Goal: Transaction & Acquisition: Purchase product/service

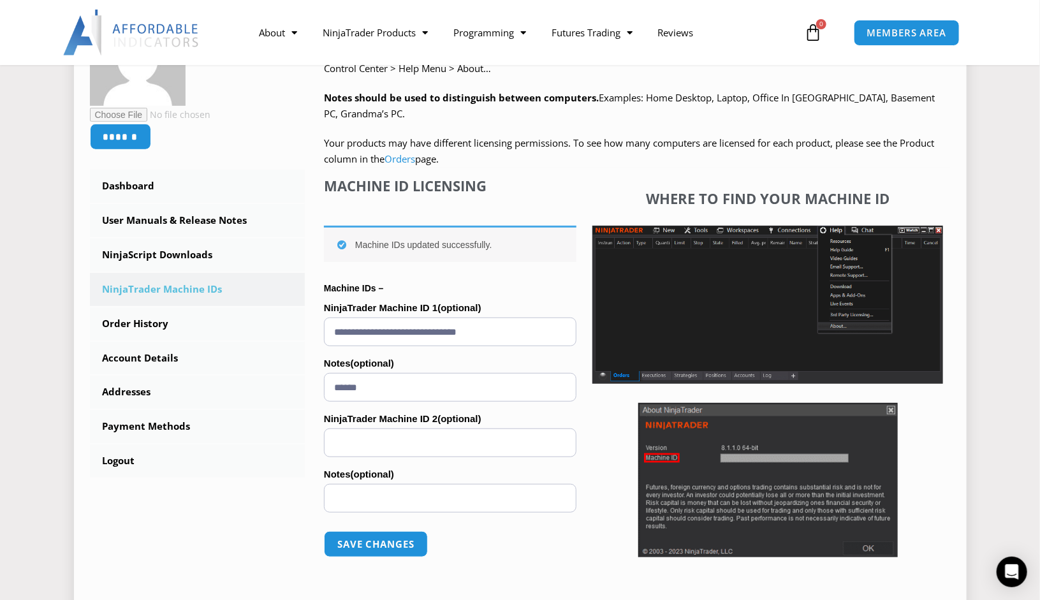
scroll to position [191, 0]
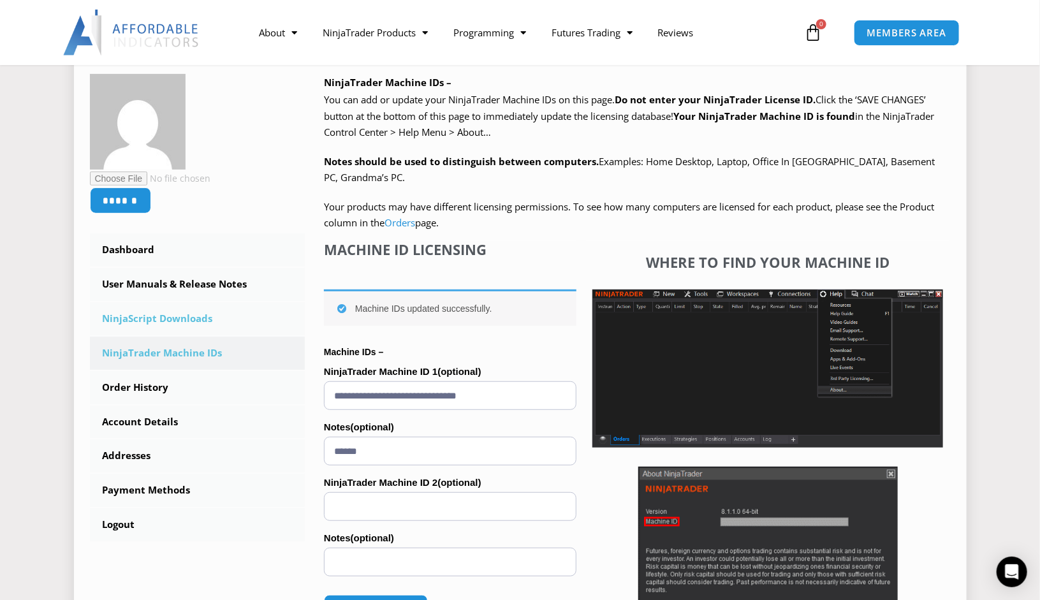
click at [197, 324] on link "NinjaScript Downloads" at bounding box center [198, 318] width 216 height 33
click at [197, 318] on link "NinjaScript Downloads" at bounding box center [198, 318] width 216 height 33
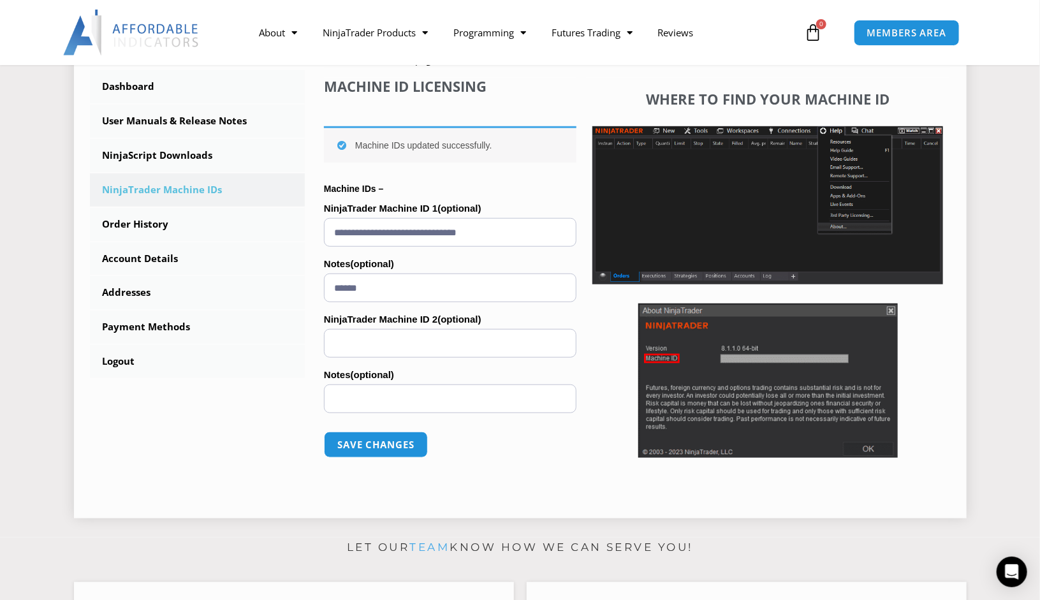
scroll to position [470, 0]
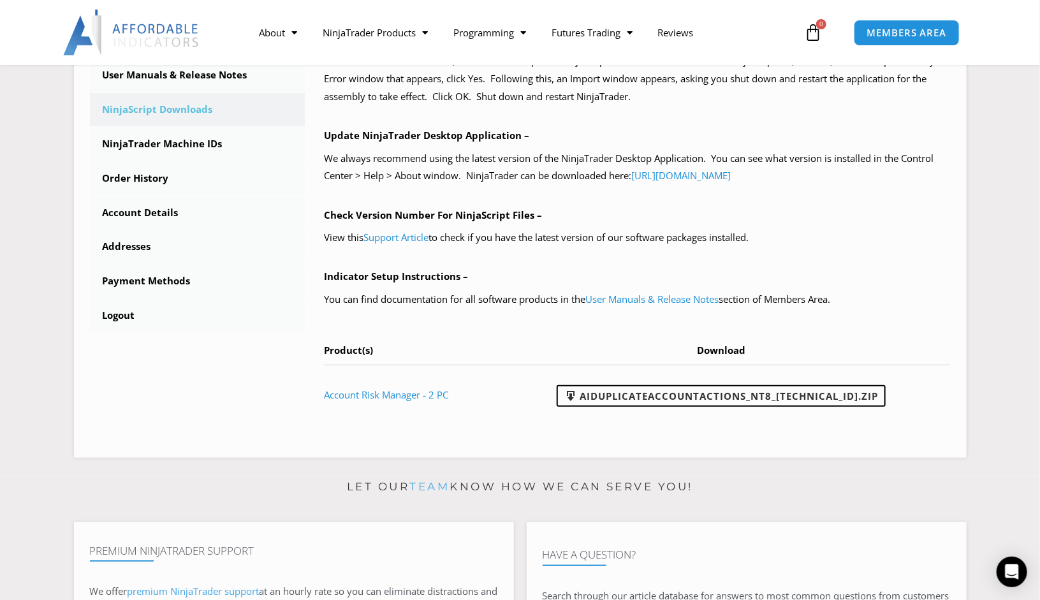
scroll to position [383, 0]
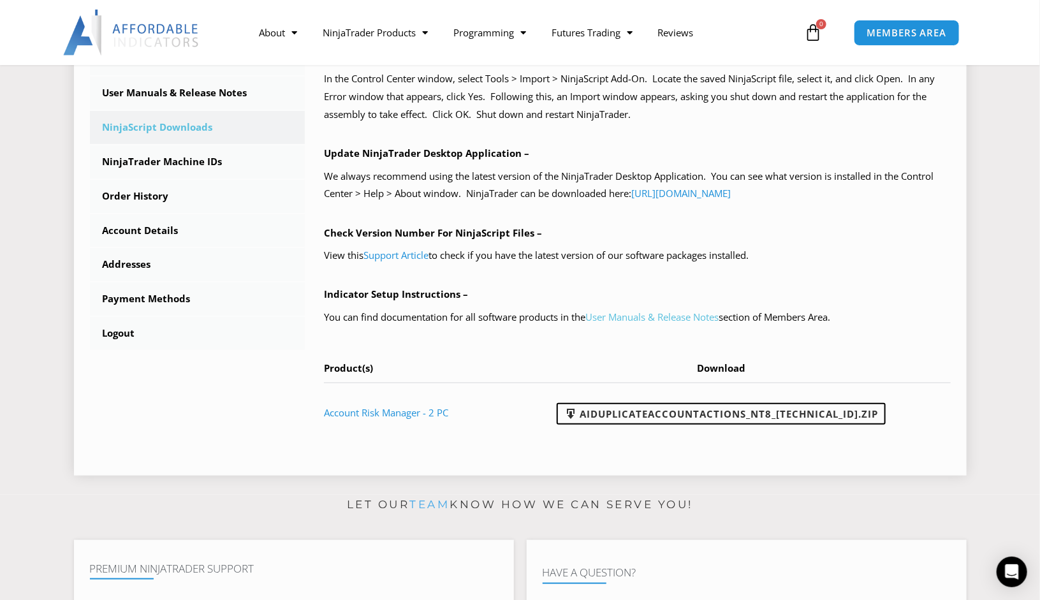
click at [649, 316] on link "User Manuals & Release Notes" at bounding box center [652, 317] width 133 height 13
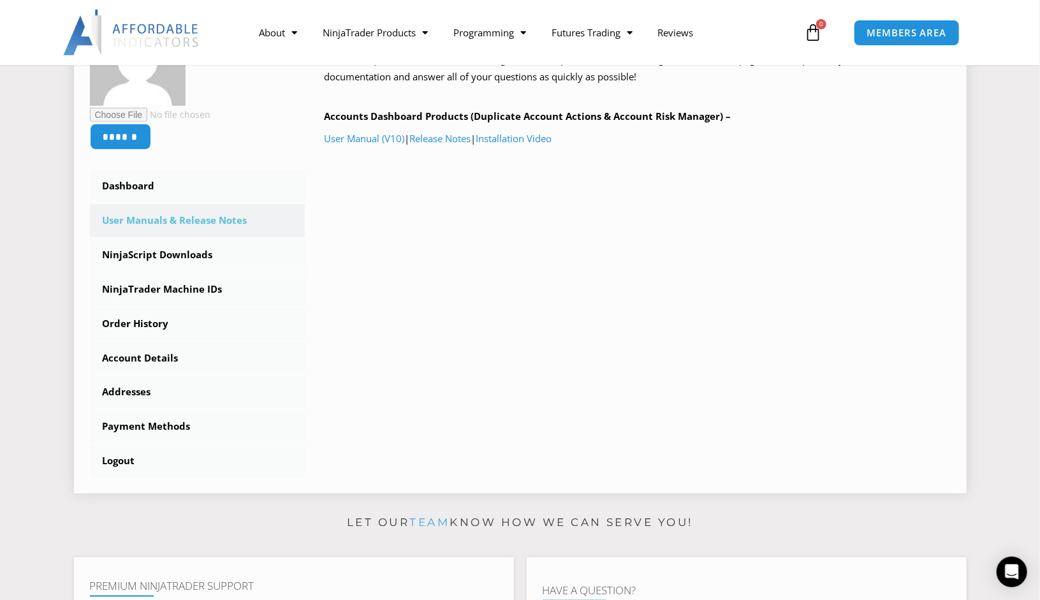
scroll to position [128, 0]
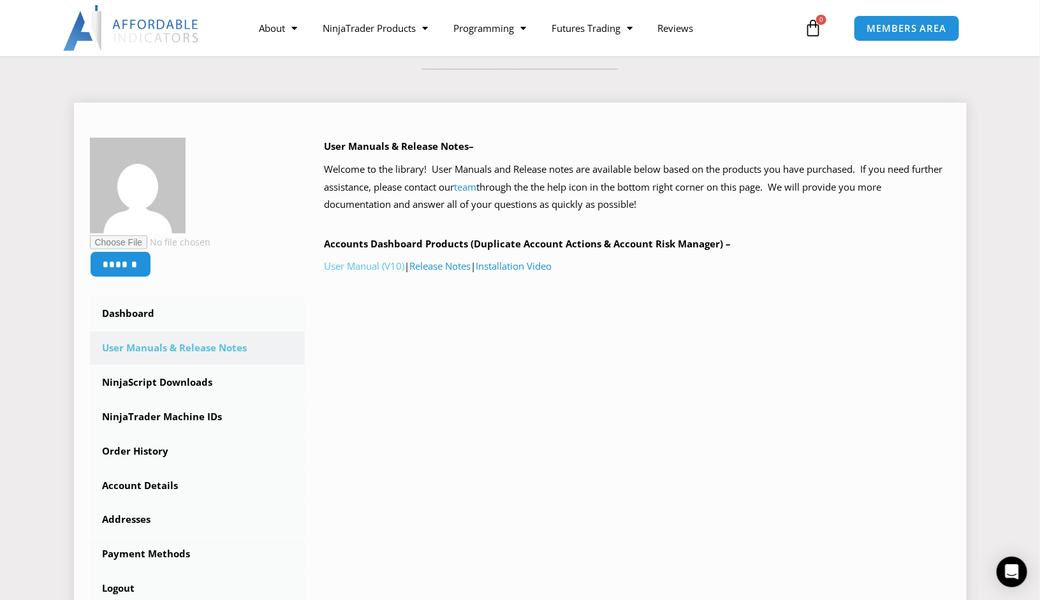
click at [375, 270] on link "User Manual (V10)" at bounding box center [364, 266] width 80 height 13
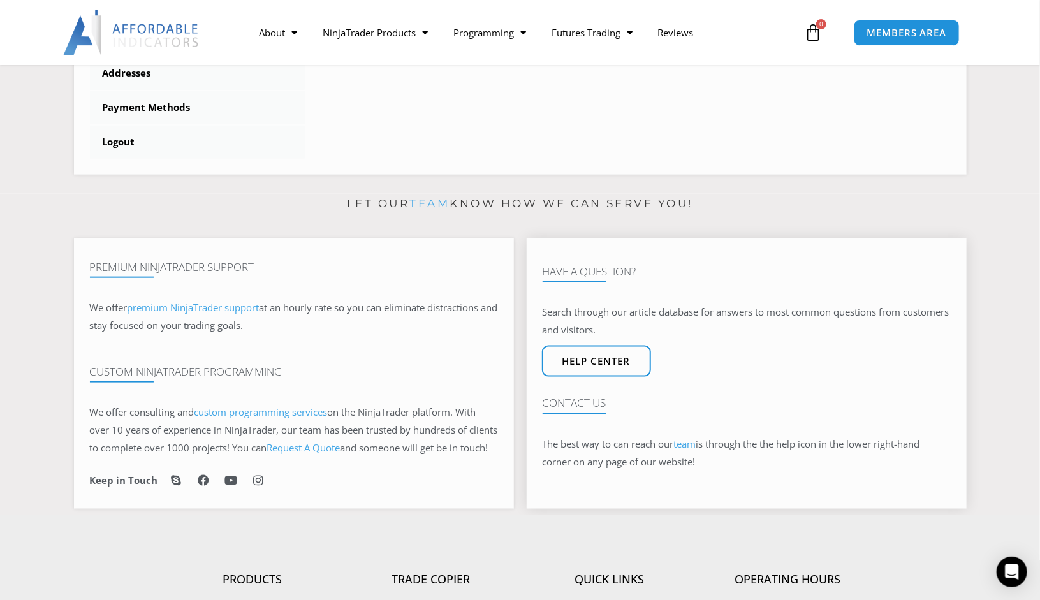
scroll to position [1084, 0]
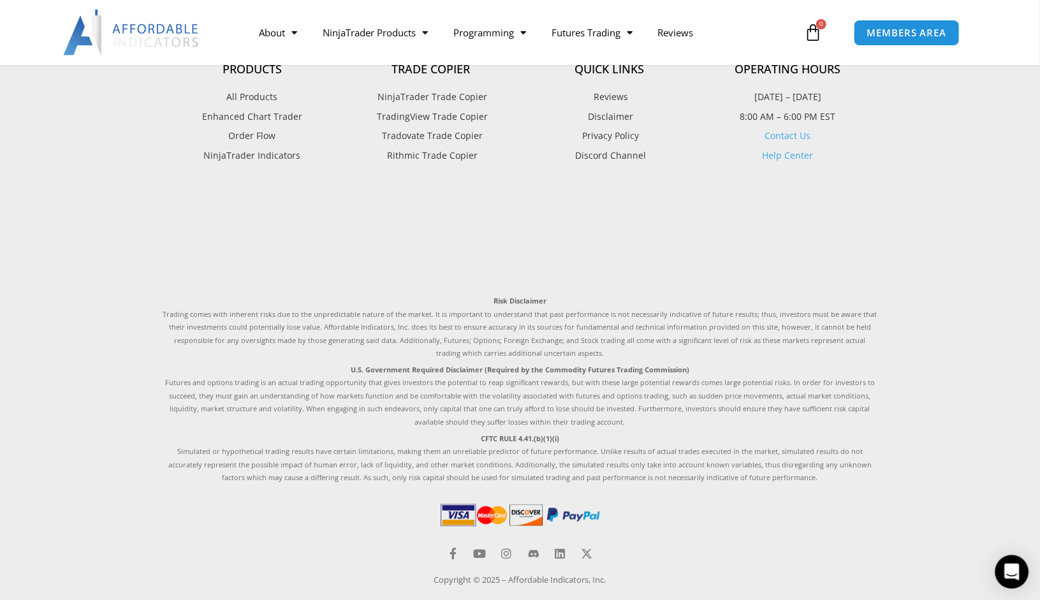
click at [1012, 573] on icon "Open Intercom Messenger" at bounding box center [1012, 572] width 15 height 17
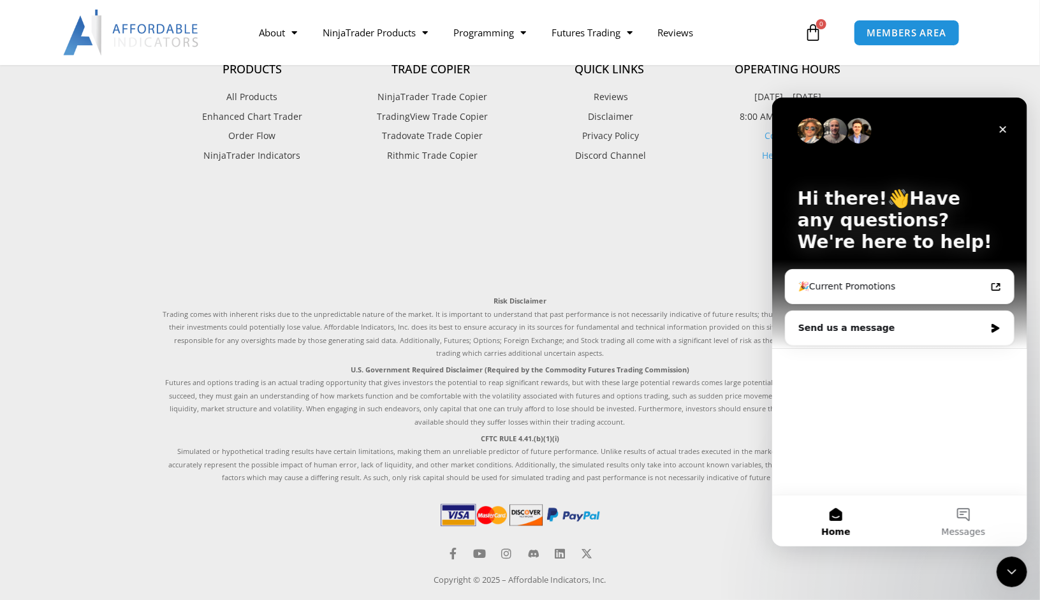
scroll to position [0, 0]
click at [879, 328] on div "Send us a message" at bounding box center [891, 327] width 187 height 13
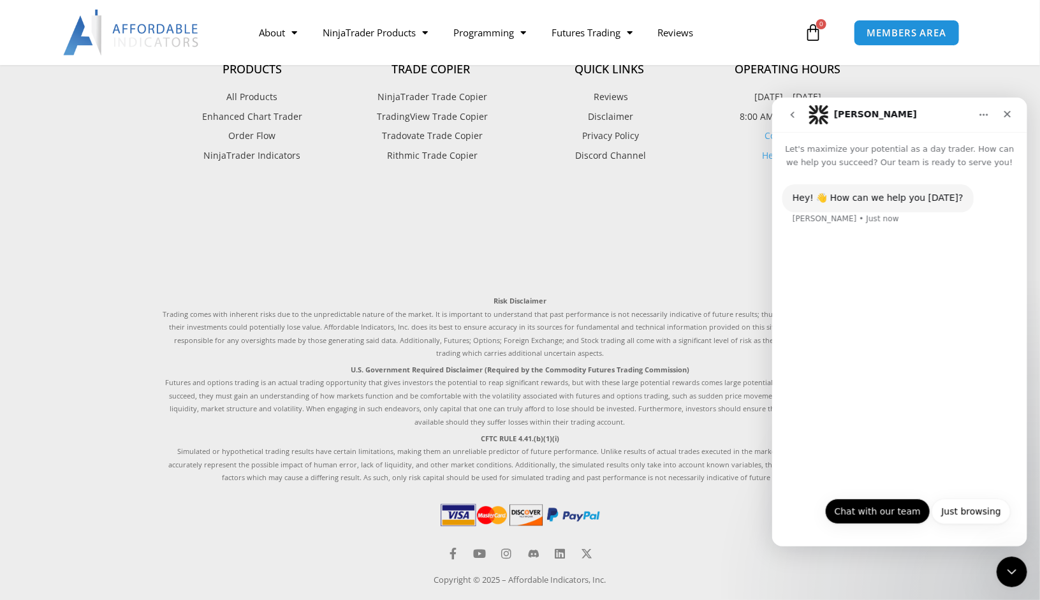
click at [887, 513] on button "Chat with our team" at bounding box center [877, 511] width 105 height 26
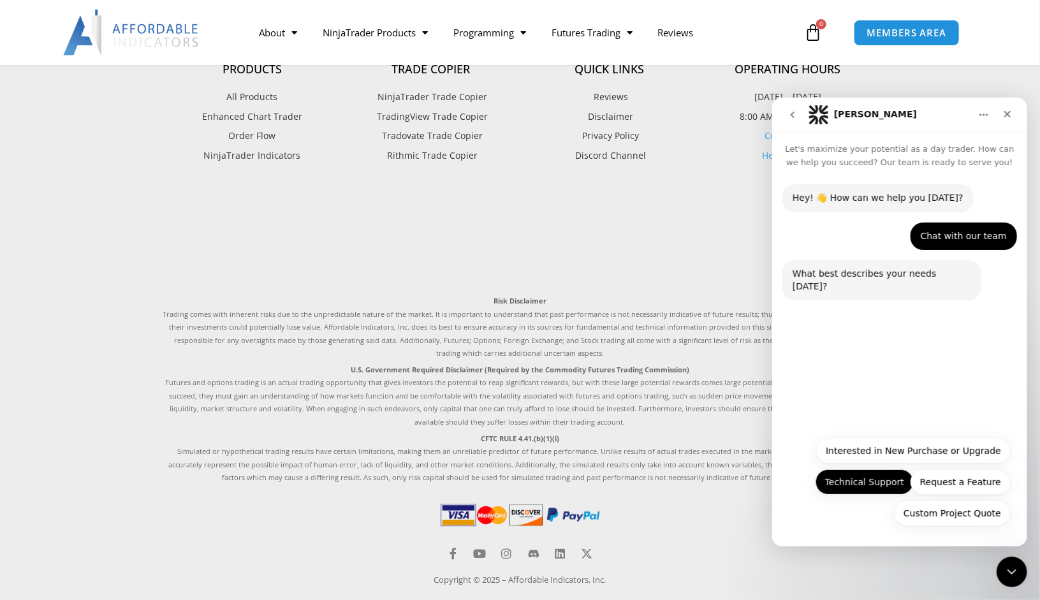
click at [875, 484] on button "Technical Support" at bounding box center [864, 482] width 98 height 26
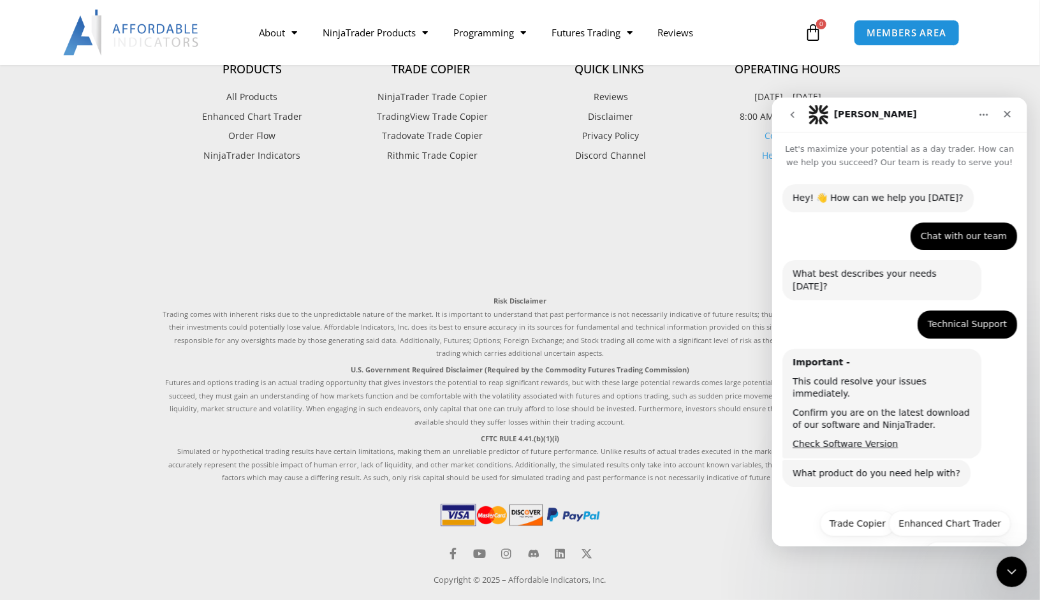
scroll to position [16, 0]
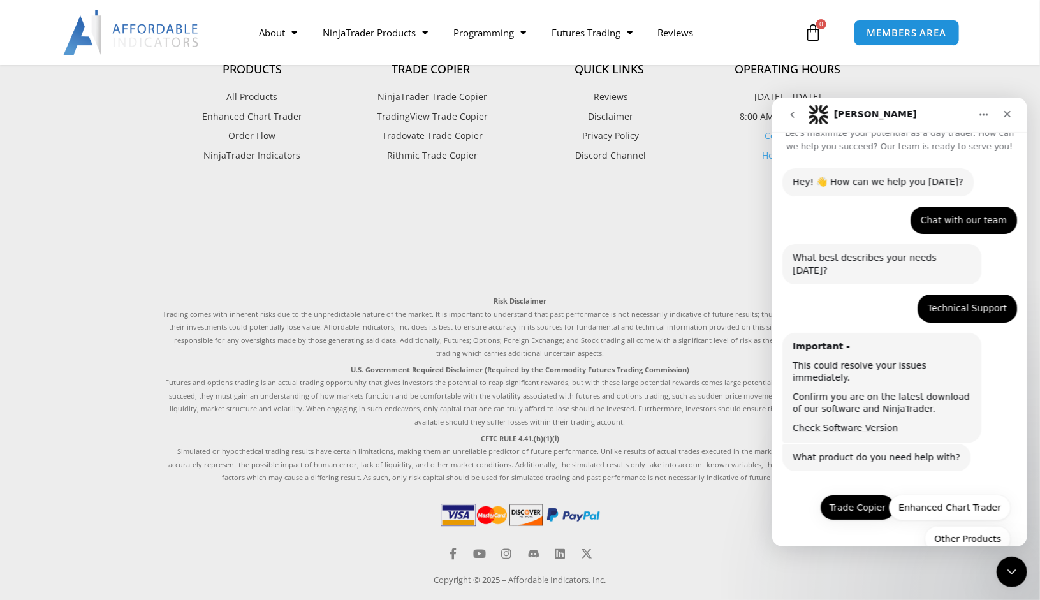
click at [850, 494] on button "Trade Copier" at bounding box center [857, 507] width 75 height 26
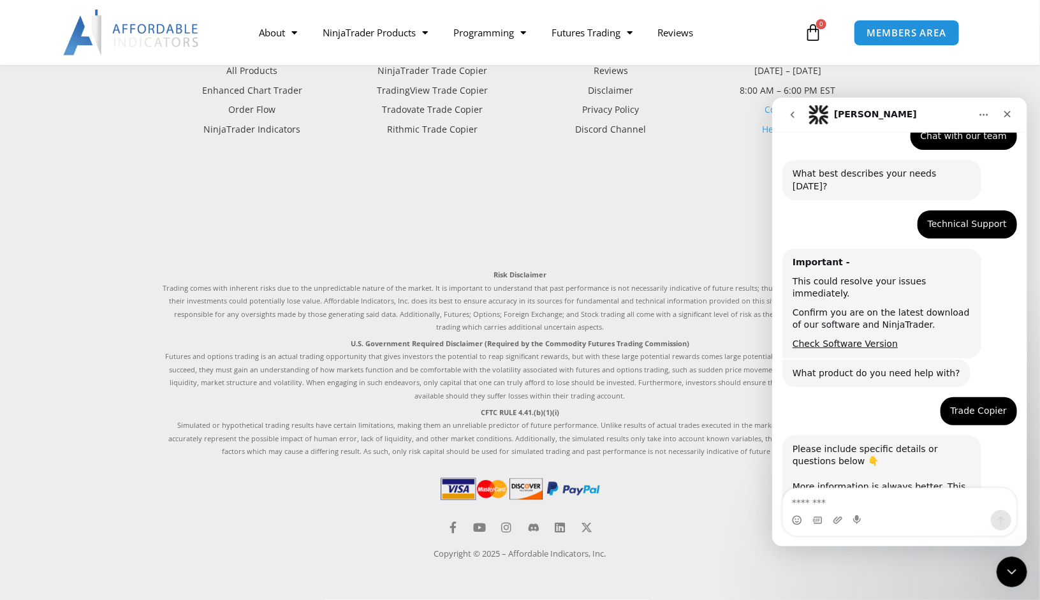
scroll to position [126, 0]
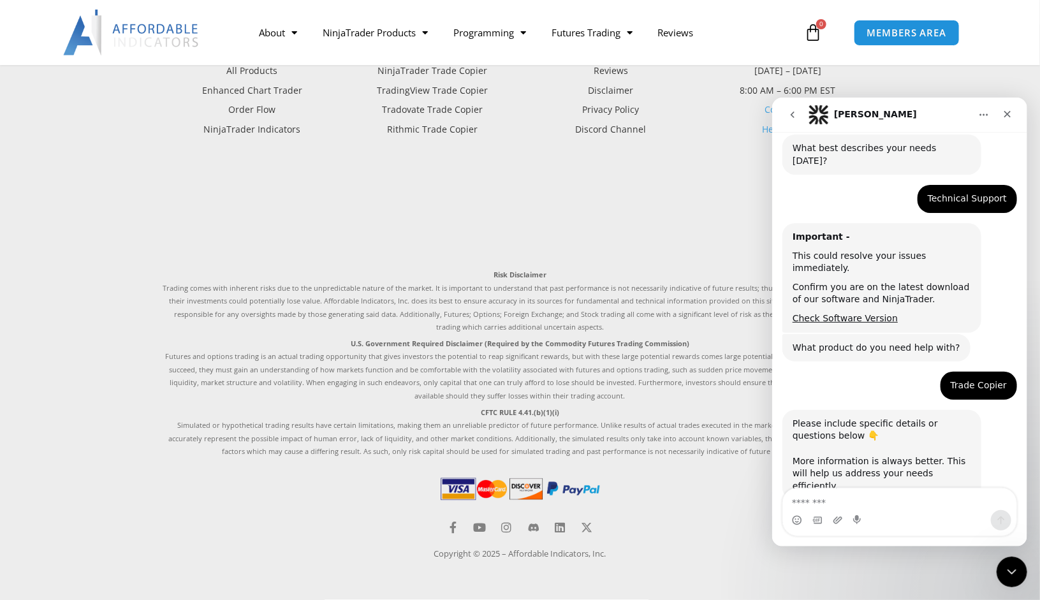
click at [859, 493] on textarea "Message…" at bounding box center [899, 499] width 233 height 22
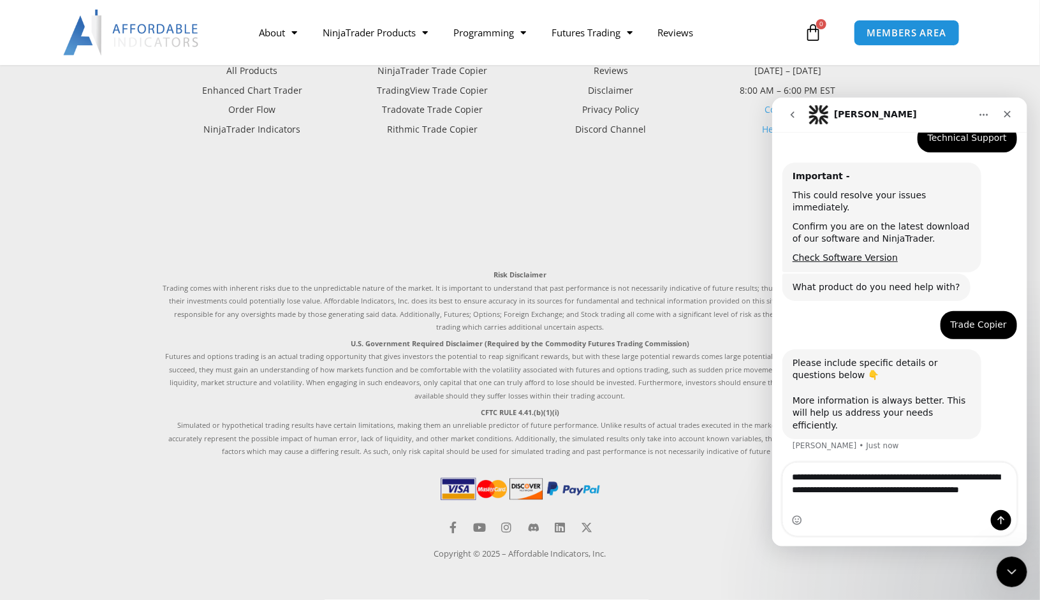
scroll to position [199, 0]
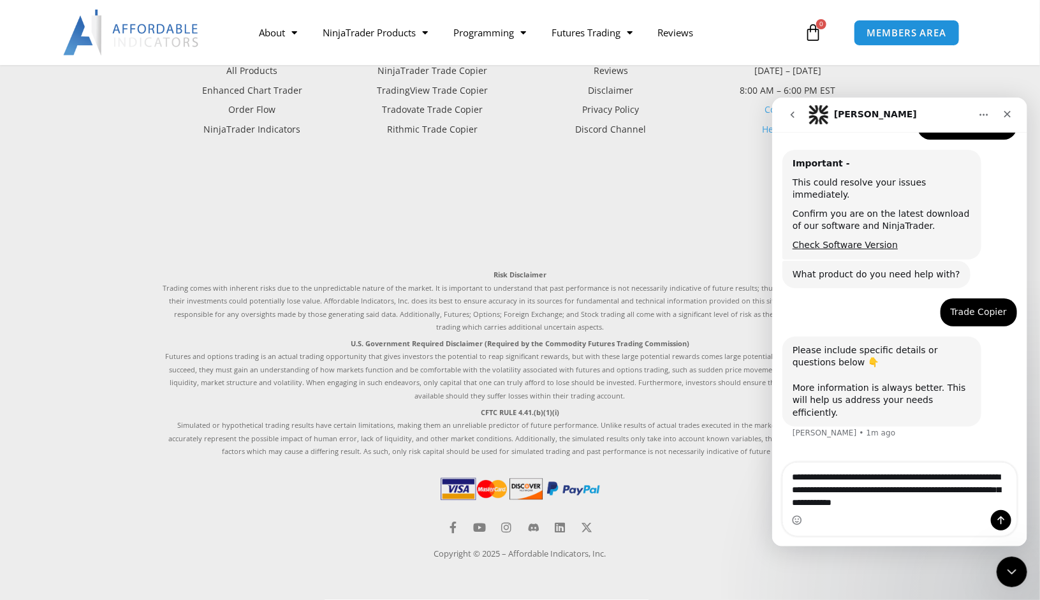
click at [819, 504] on textarea "**********" at bounding box center [900, 486] width 234 height 47
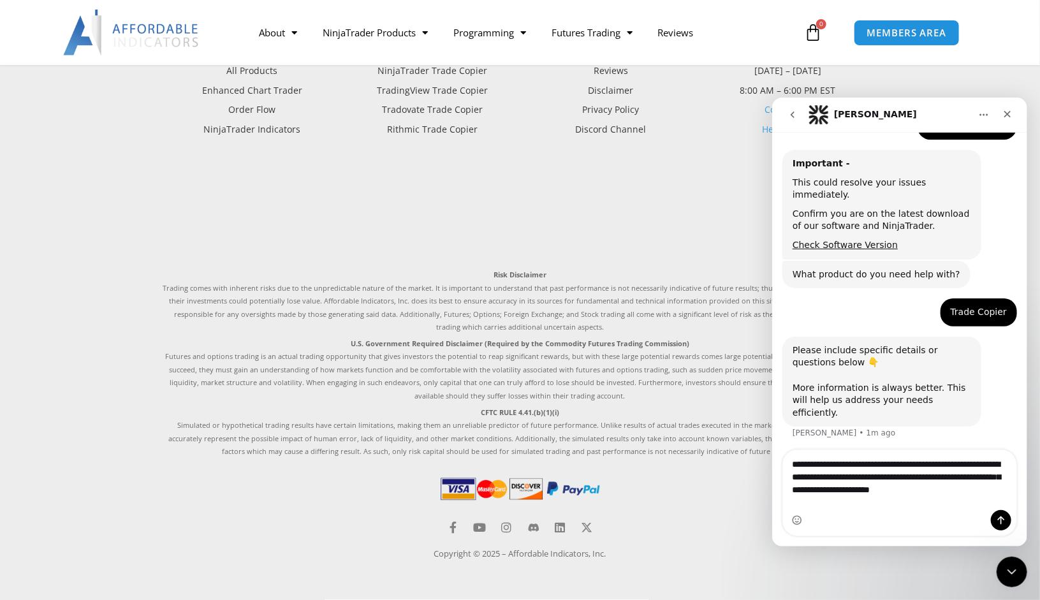
click at [949, 497] on textarea "**********" at bounding box center [900, 473] width 234 height 47
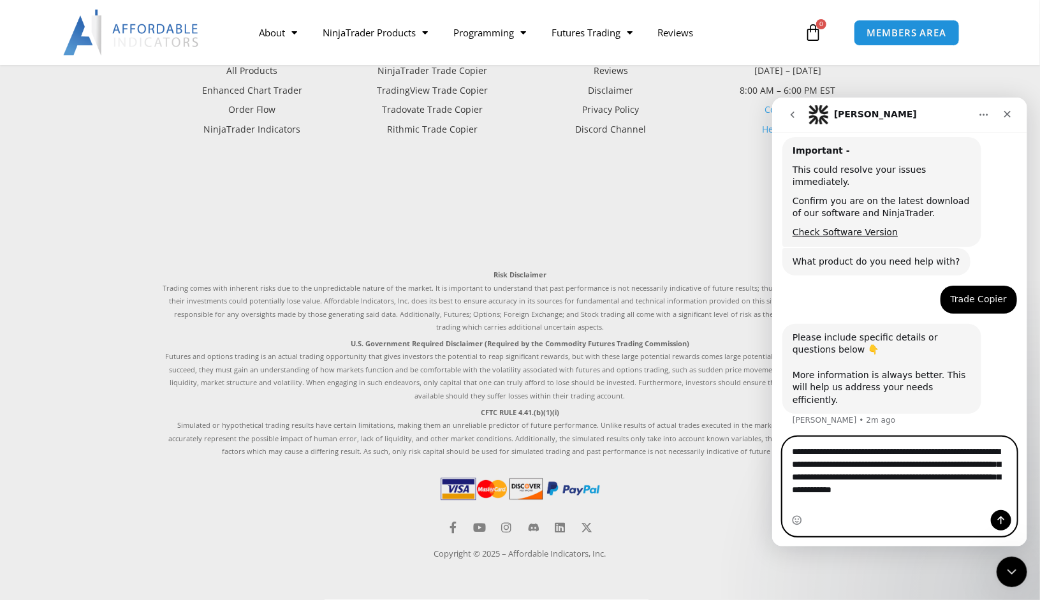
drag, startPoint x: 926, startPoint y: 504, endPoint x: 926, endPoint y: 520, distance: 15.9
click at [926, 497] on textarea "**********" at bounding box center [900, 467] width 234 height 60
click at [992, 497] on textarea "**********" at bounding box center [900, 467] width 234 height 60
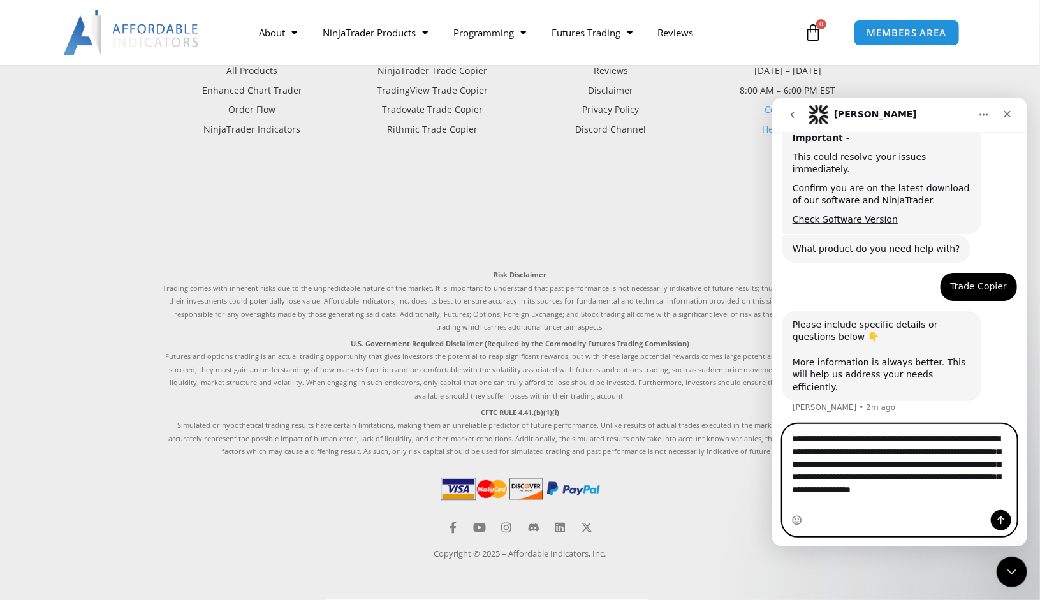
scroll to position [237, 0]
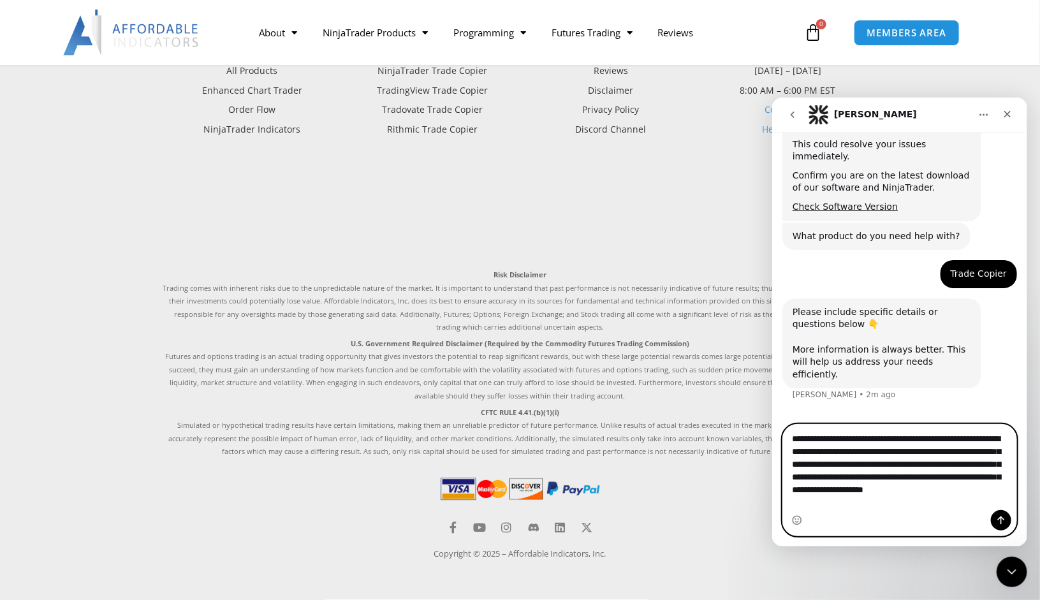
click at [931, 489] on textarea "**********" at bounding box center [900, 466] width 234 height 85
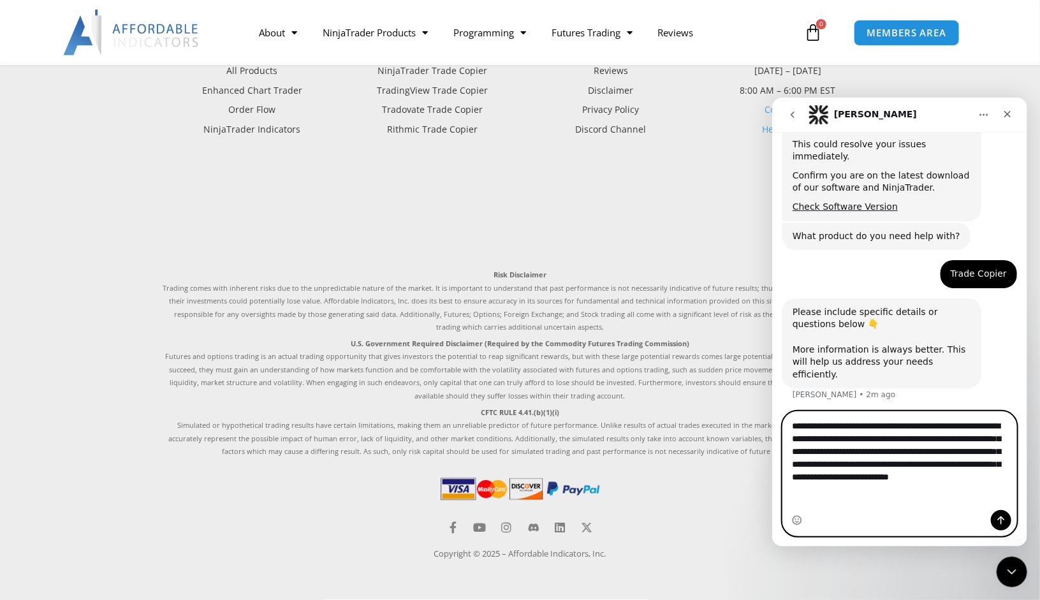
type textarea "**********"
click at [998, 516] on icon "Send a message…" at bounding box center [1001, 520] width 10 height 10
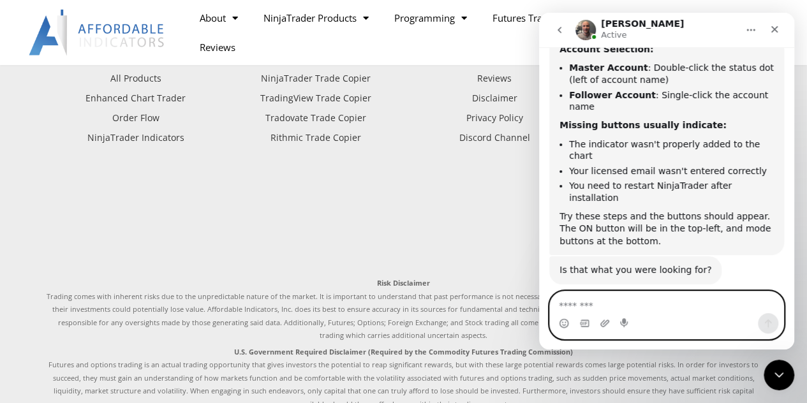
scroll to position [845, 0]
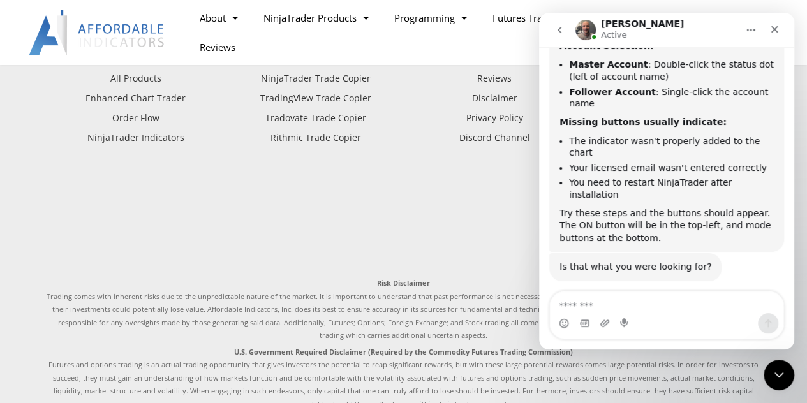
click at [645, 316] on div "Intercom messenger" at bounding box center [666, 323] width 233 height 20
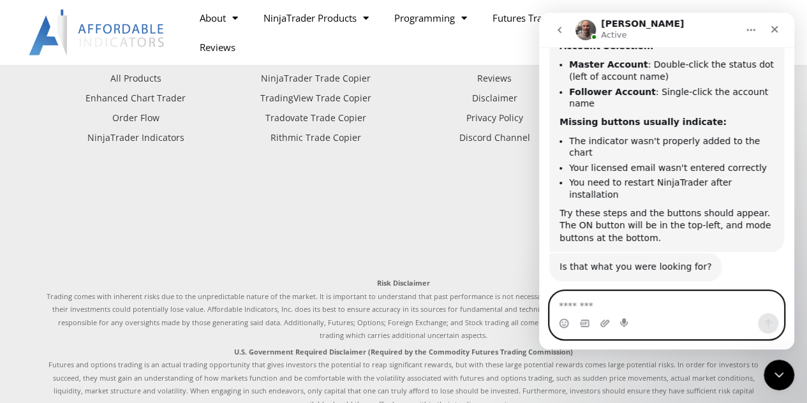
click at [645, 306] on textarea "Message…" at bounding box center [667, 303] width 234 height 22
type textarea "**********"
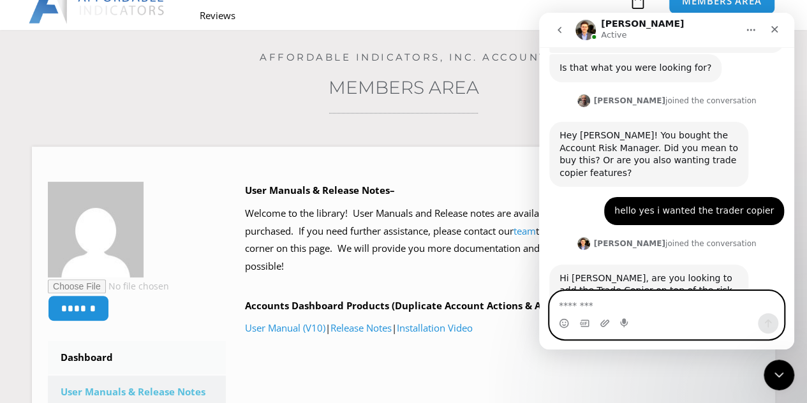
scroll to position [0, 0]
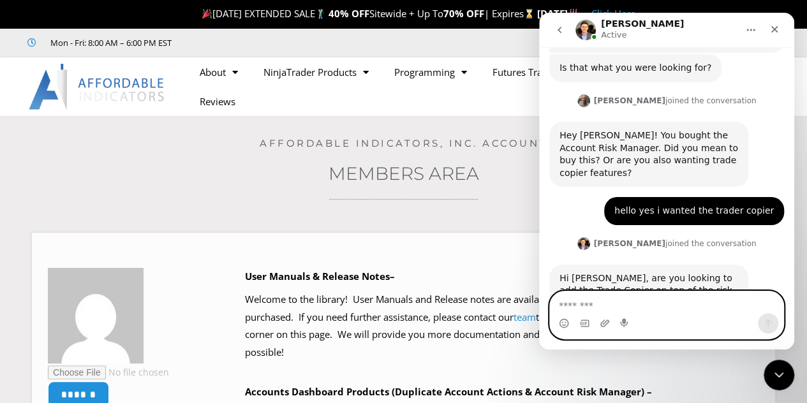
click at [667, 303] on textarea "Message…" at bounding box center [667, 303] width 234 height 22
click at [637, 305] on textarea "**********" at bounding box center [667, 303] width 234 height 22
drag, startPoint x: 640, startPoint y: 308, endPoint x: 626, endPoint y: 316, distance: 15.4
click at [626, 316] on div "**********" at bounding box center [666, 315] width 233 height 47
click at [737, 309] on textarea "**********" at bounding box center [667, 303] width 234 height 22
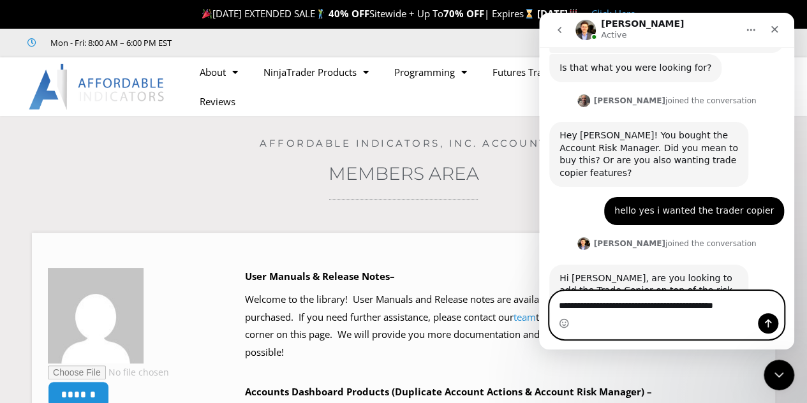
click at [737, 310] on textarea "**********" at bounding box center [667, 303] width 234 height 22
click at [746, 306] on textarea "**********" at bounding box center [667, 303] width 234 height 22
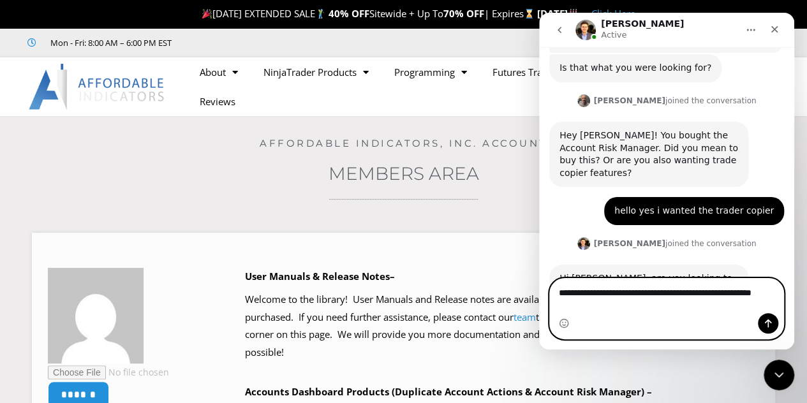
scroll to position [1057, 0]
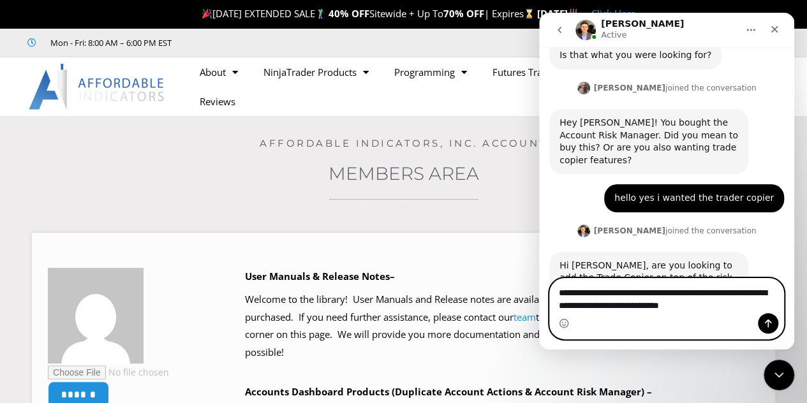
type textarea "**********"
click at [764, 320] on icon "Send a message…" at bounding box center [768, 323] width 10 height 10
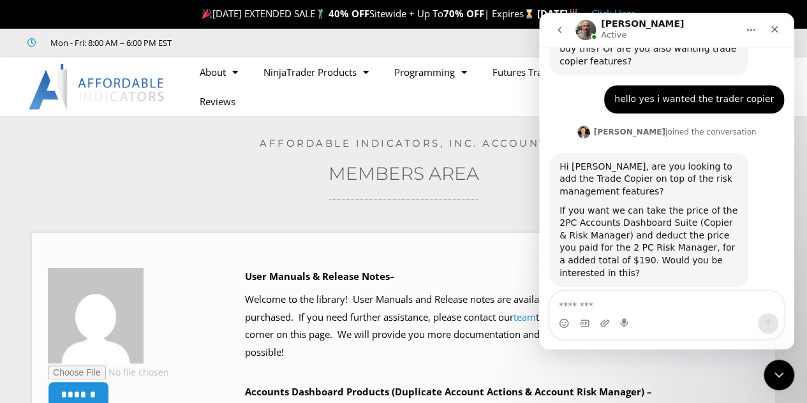
scroll to position [1158, 0]
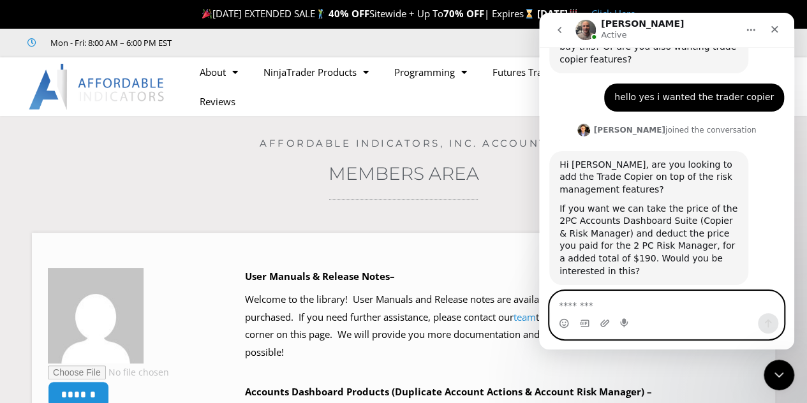
click at [561, 302] on textarea "Message…" at bounding box center [667, 303] width 234 height 22
type textarea "**********"
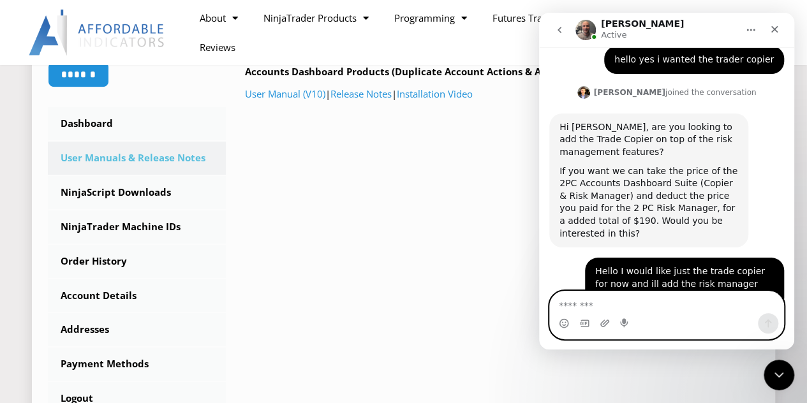
scroll to position [243, 0]
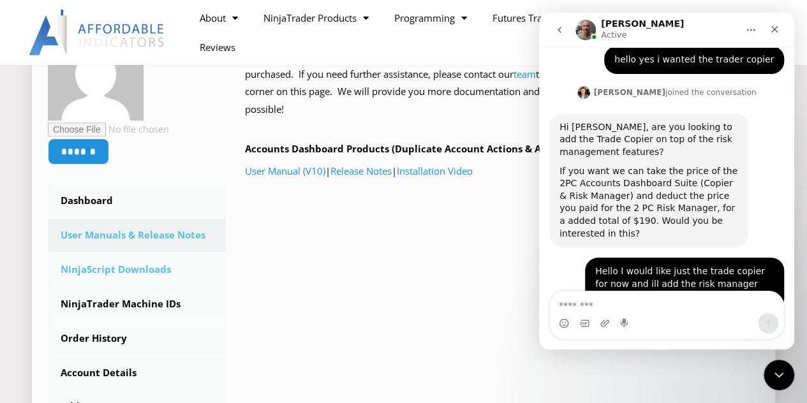
click at [133, 269] on link "NinjaScript Downloads" at bounding box center [137, 269] width 178 height 33
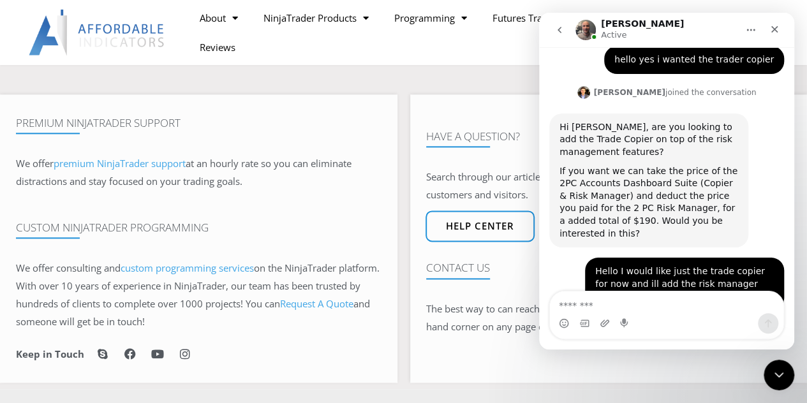
scroll to position [572, 0]
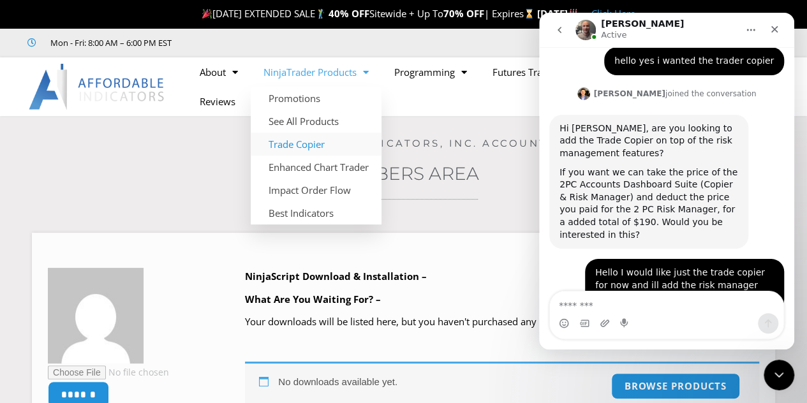
click at [306, 143] on link "Trade Copier" at bounding box center [316, 144] width 131 height 23
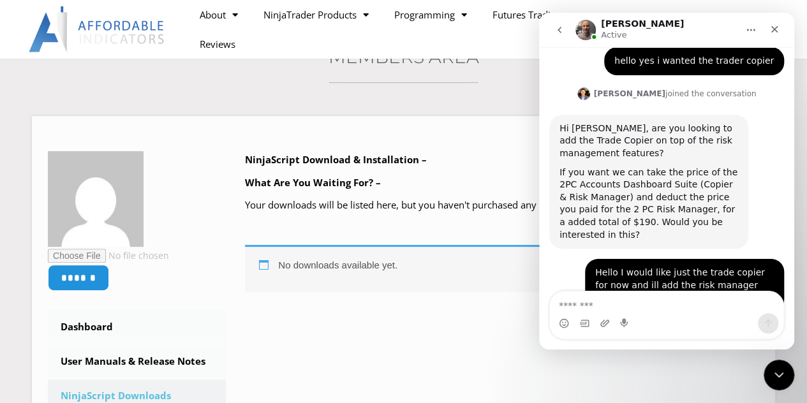
scroll to position [128, 0]
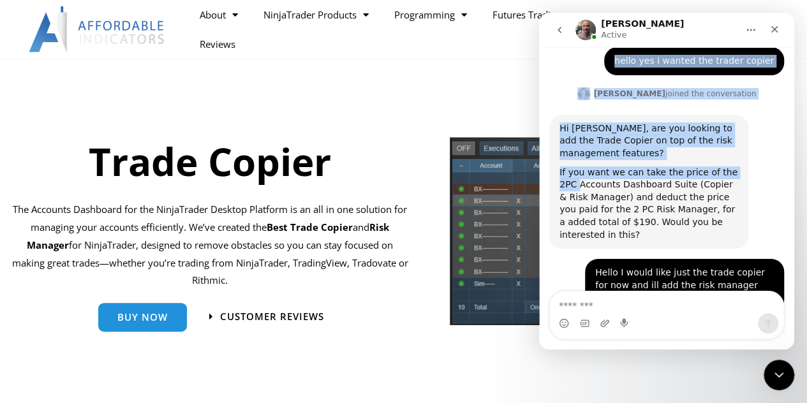
scroll to position [1188, 0]
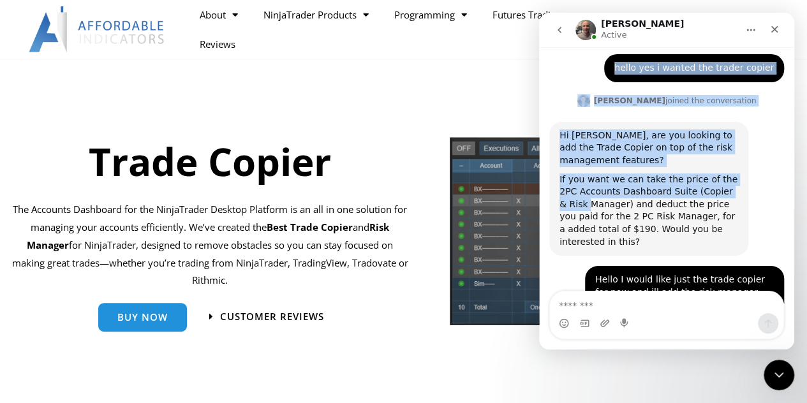
drag, startPoint x: 673, startPoint y: 29, endPoint x: 415, endPoint y: 96, distance: 267.1
click at [539, 96] on html "Joel Active Let's maximize your potential as a day trader. How can we help you …" at bounding box center [666, 181] width 255 height 337
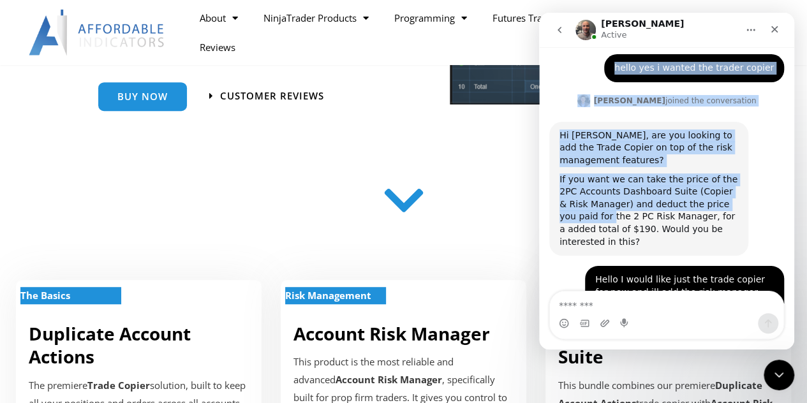
scroll to position [447, 0]
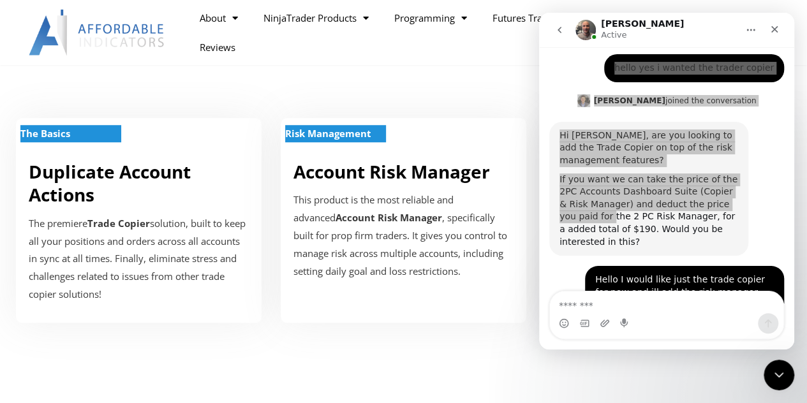
click at [479, 89] on div "The Basics Duplicate Account Actions The premiere Trade Copier solution, built …" at bounding box center [403, 207] width 807 height 269
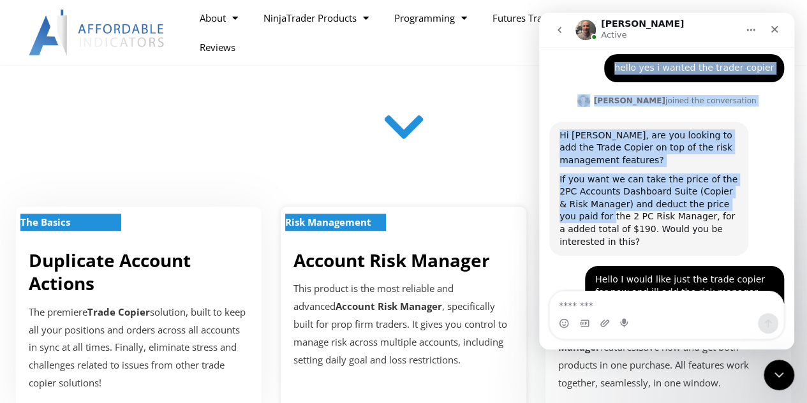
scroll to position [383, 0]
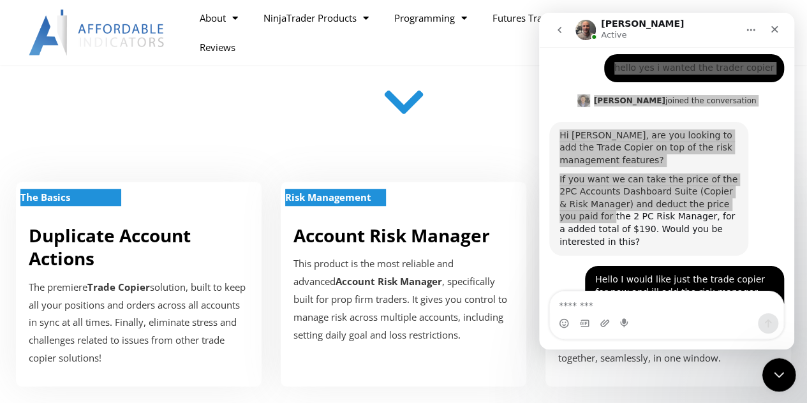
click at [778, 377] on icon "Close Intercom Messenger" at bounding box center [776, 373] width 15 height 15
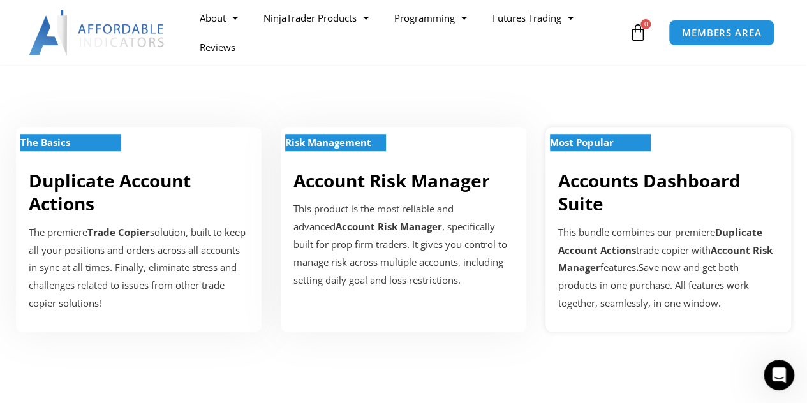
scroll to position [510, 0]
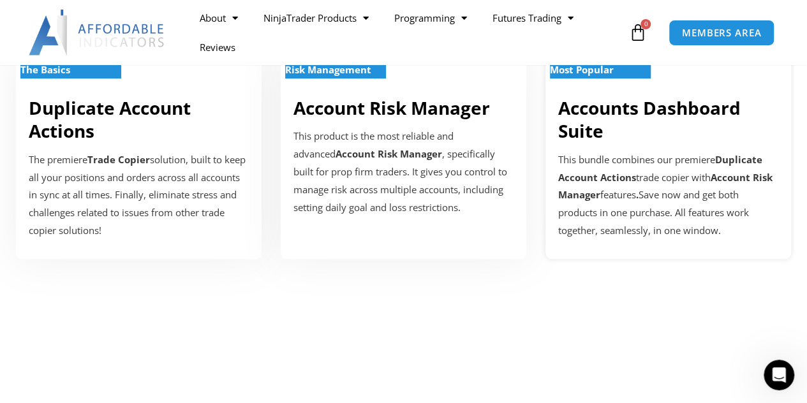
click at [688, 198] on div "This bundle combines our premiere Duplicate Account Actions trade copier with A…" at bounding box center [668, 195] width 220 height 89
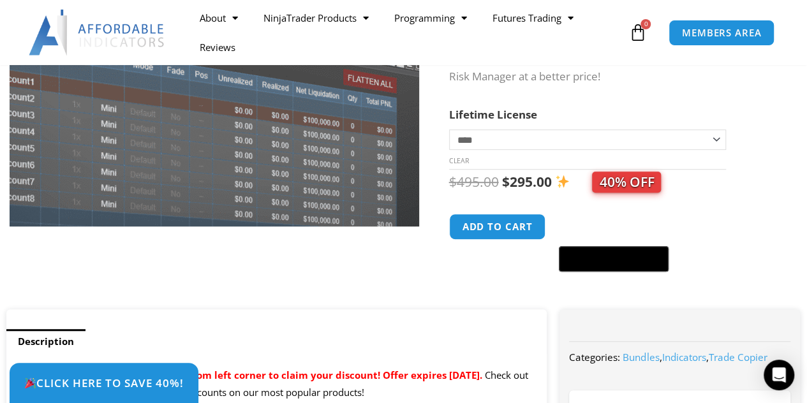
scroll to position [255, 0]
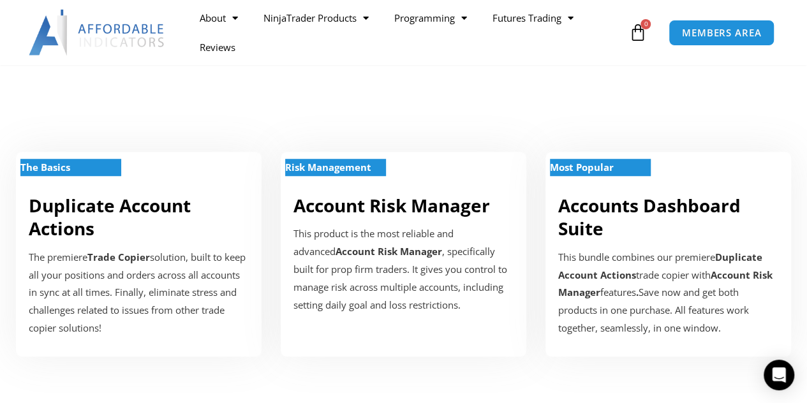
scroll to position [286, 0]
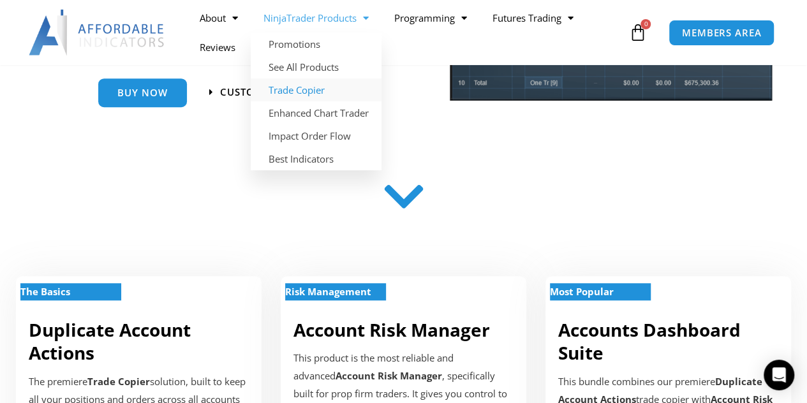
click at [305, 17] on link "NinjaTrader Products" at bounding box center [316, 17] width 131 height 29
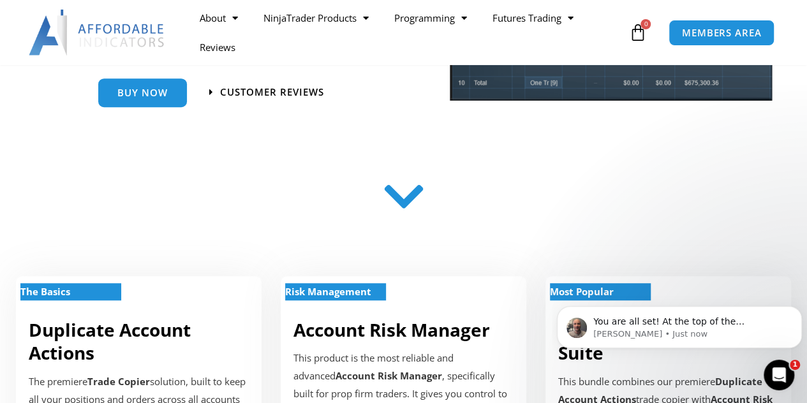
click at [781, 373] on icon "Open Intercom Messenger" at bounding box center [779, 375] width 21 height 21
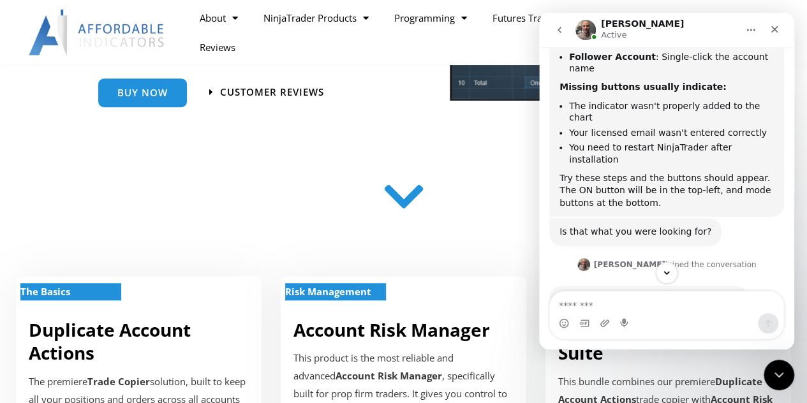
scroll to position [1296, 0]
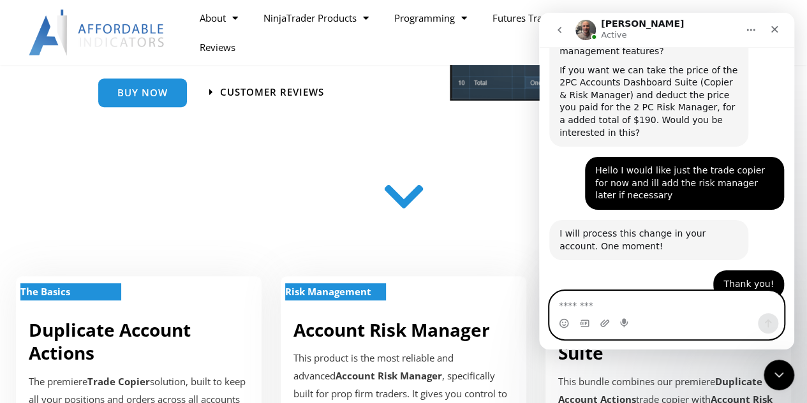
click at [602, 302] on textarea "Message…" at bounding box center [666, 303] width 233 height 22
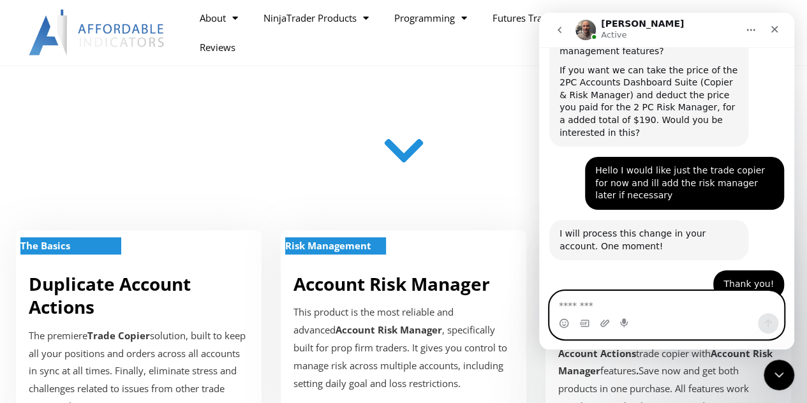
scroll to position [350, 0]
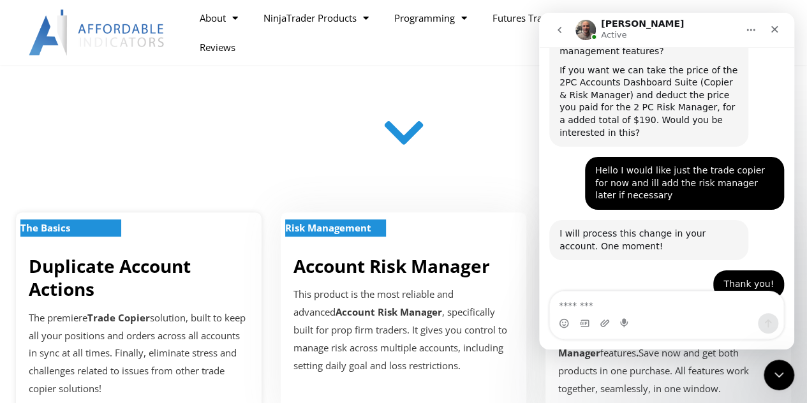
click at [112, 278] on h2 "Duplicate Account Actions" at bounding box center [139, 278] width 220 height 47
click at [170, 301] on div "The Basics Duplicate Account Actions The premiere Trade Copier solution, built …" at bounding box center [139, 314] width 246 height 205
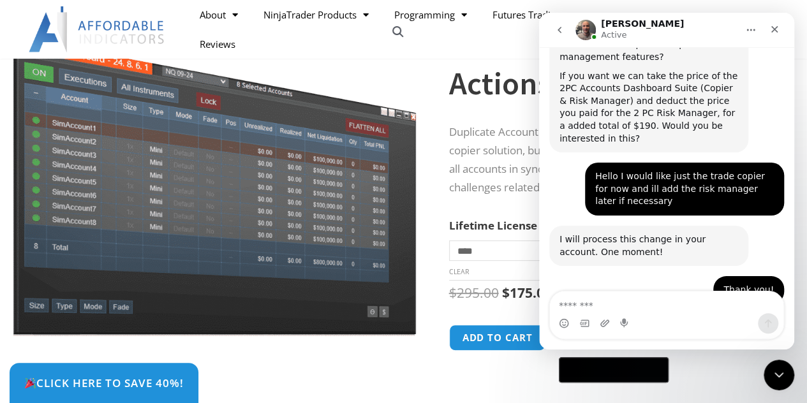
scroll to position [1296, 0]
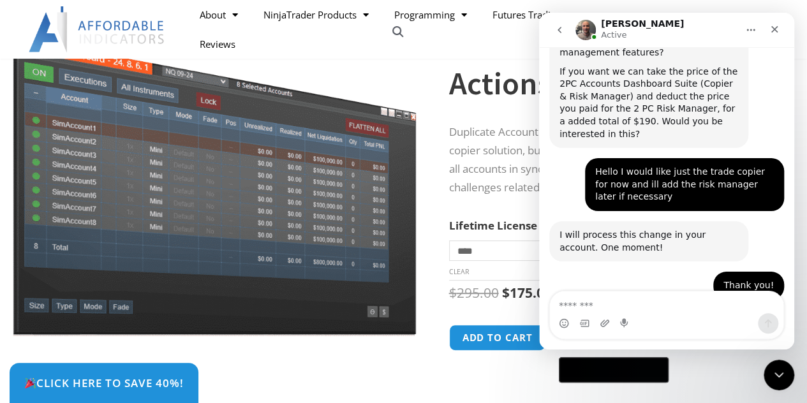
click at [431, 241] on div at bounding box center [439, 210] width 20 height 418
click at [777, 366] on icon "Close Intercom Messenger" at bounding box center [776, 373] width 15 height 15
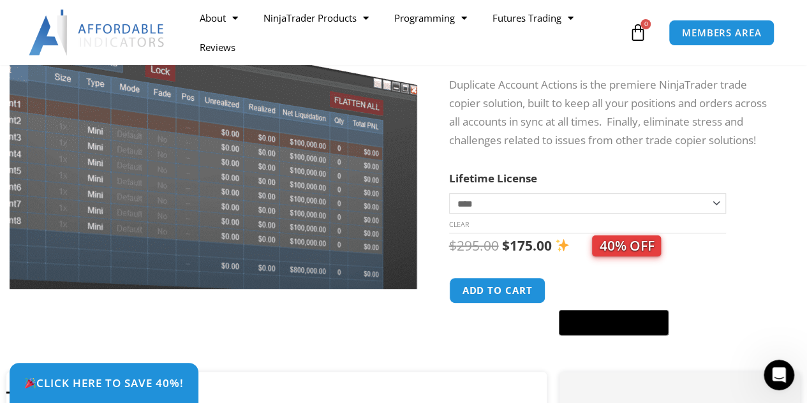
scroll to position [255, 0]
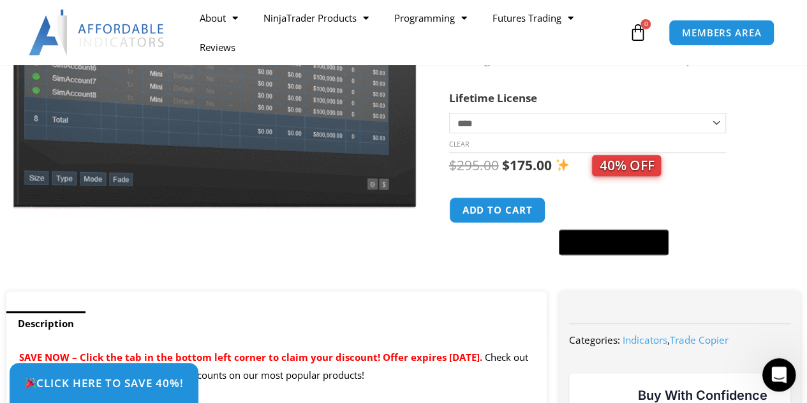
click at [771, 373] on icon "Open Intercom Messenger" at bounding box center [777, 373] width 21 height 21
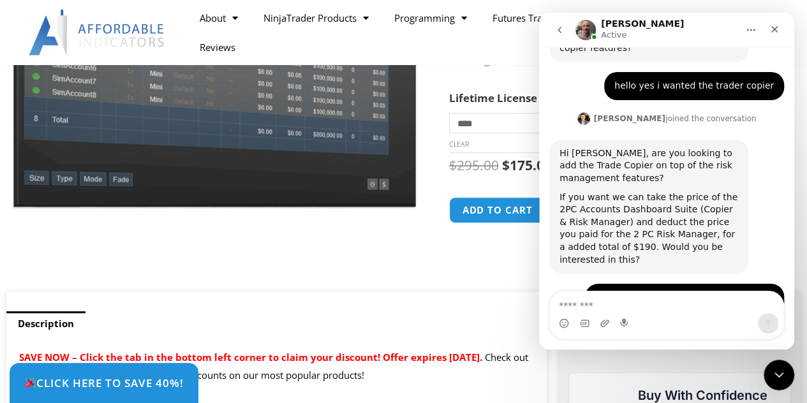
scroll to position [1296, 0]
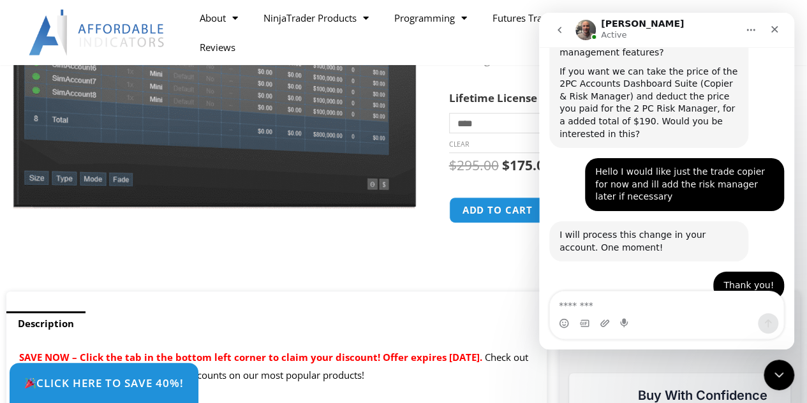
click at [659, 305] on textarea "Message…" at bounding box center [666, 303] width 233 height 22
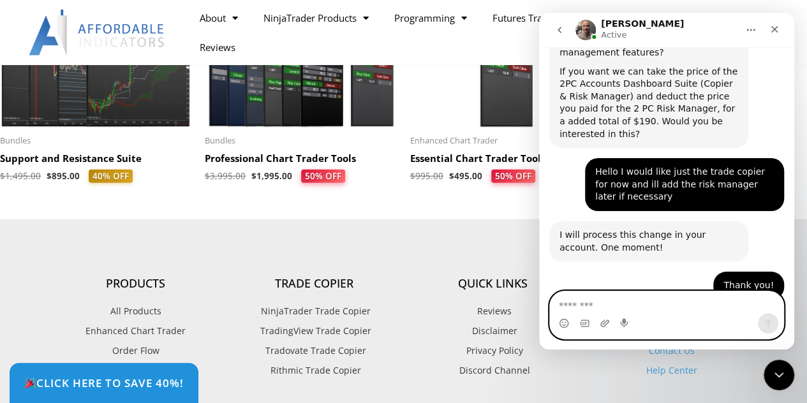
scroll to position [3891, 0]
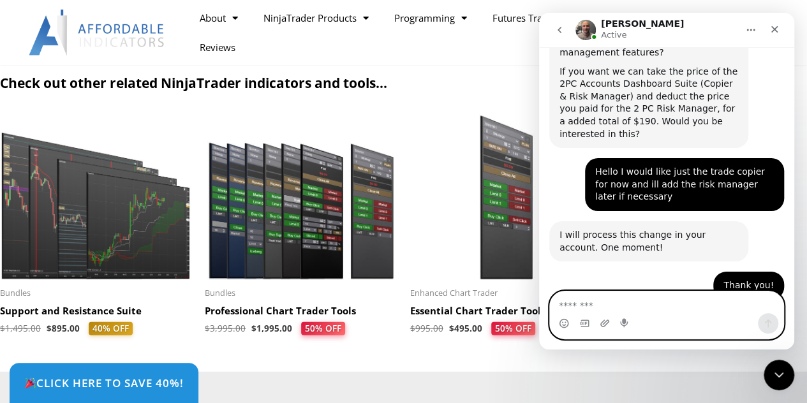
click at [600, 309] on textarea "Message…" at bounding box center [666, 303] width 233 height 22
type textarea "*"
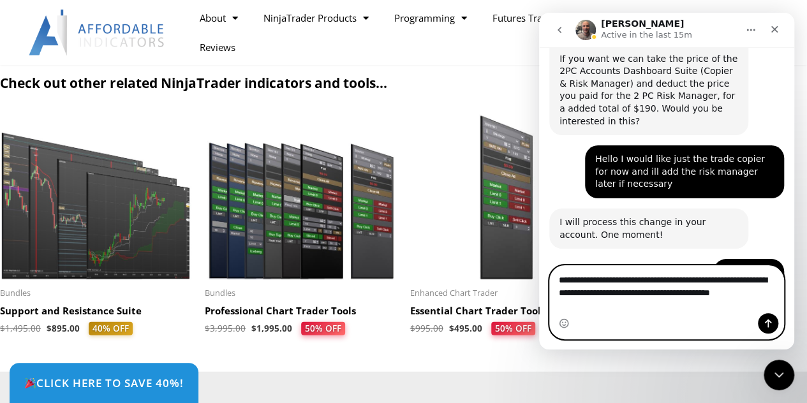
scroll to position [1322, 0]
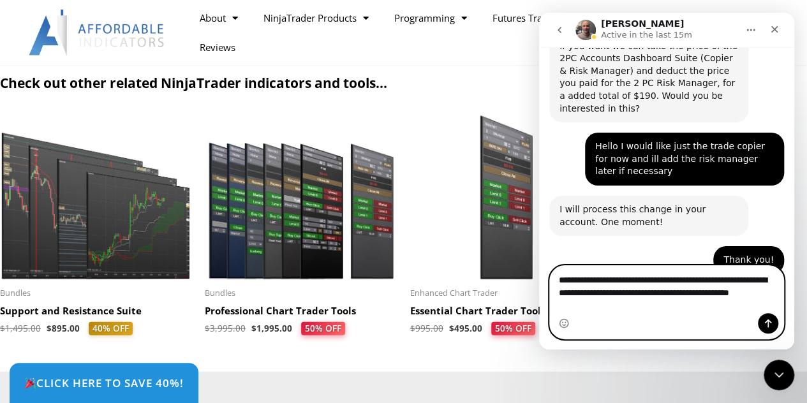
click at [774, 281] on textarea "**********" at bounding box center [667, 289] width 234 height 47
click at [651, 309] on textarea "**********" at bounding box center [667, 289] width 234 height 47
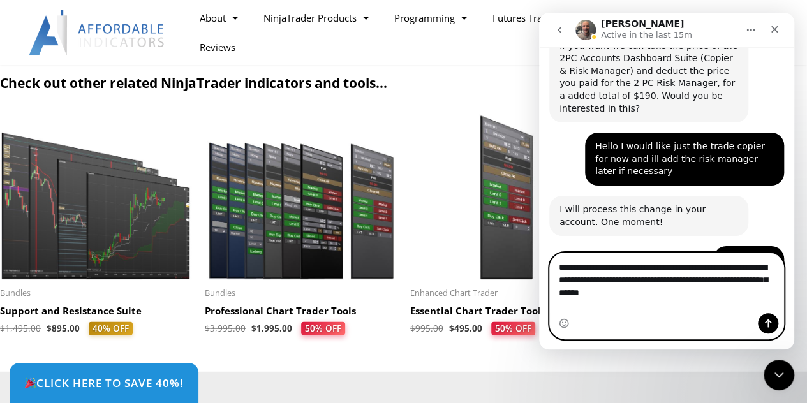
type textarea "**********"
click at [766, 323] on icon "Send a message…" at bounding box center [768, 323] width 10 height 10
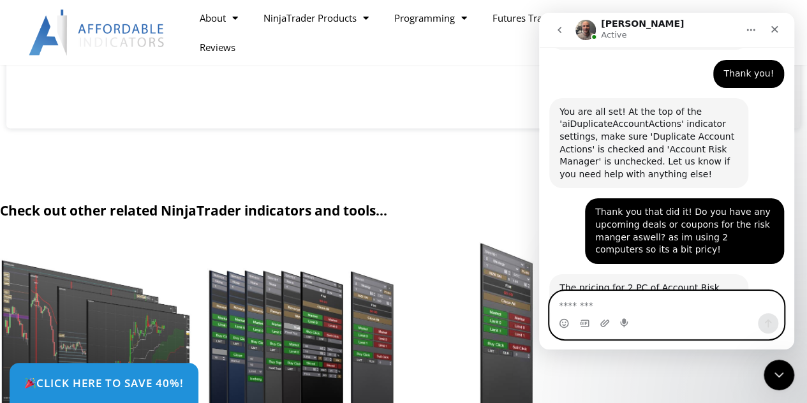
scroll to position [1509, 0]
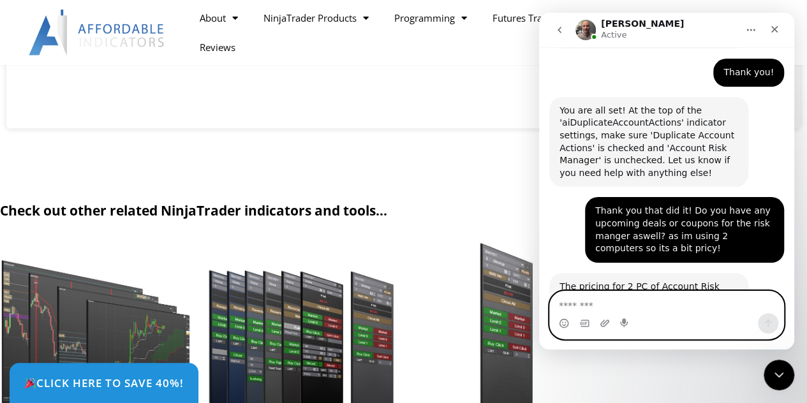
click at [609, 304] on textarea "Message…" at bounding box center [667, 303] width 234 height 22
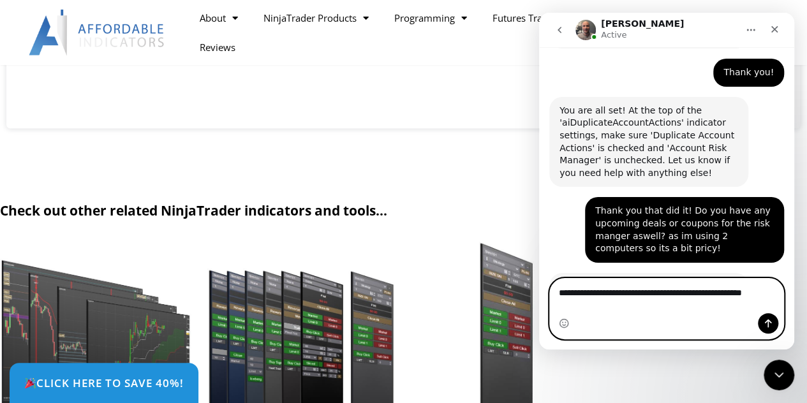
scroll to position [1522, 0]
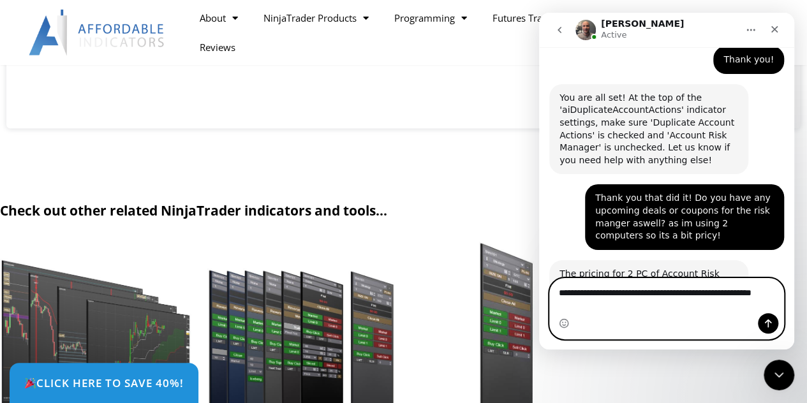
type textarea "**********"
click at [764, 321] on icon "Send a message…" at bounding box center [768, 323] width 10 height 10
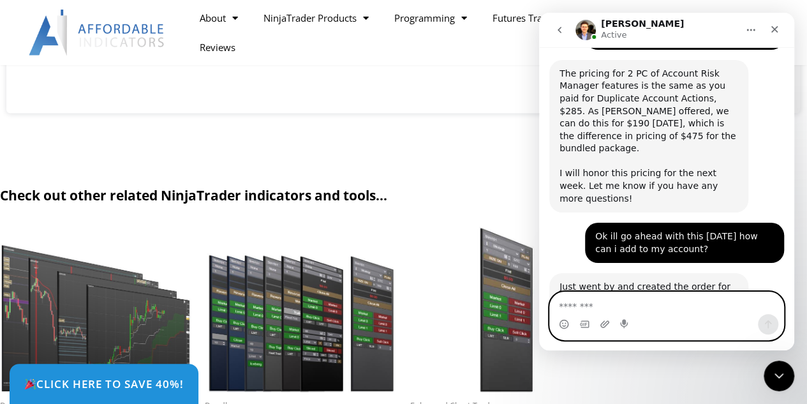
scroll to position [3647, 0]
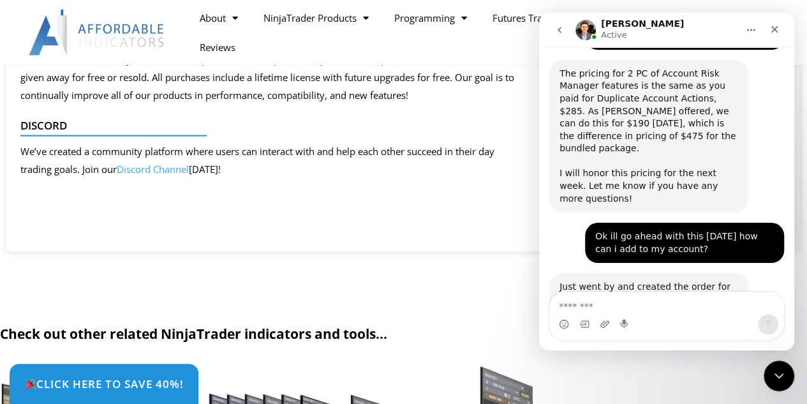
click at [611, 338] on link "[URL][DOMAIN_NAME]" at bounding box center [609, 343] width 100 height 10
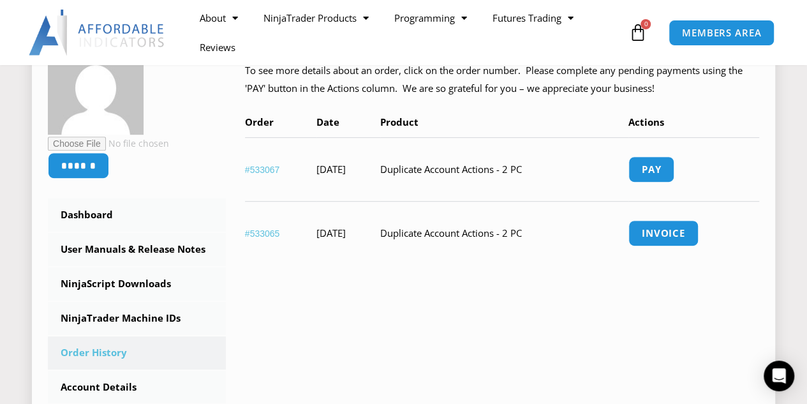
scroll to position [255, 0]
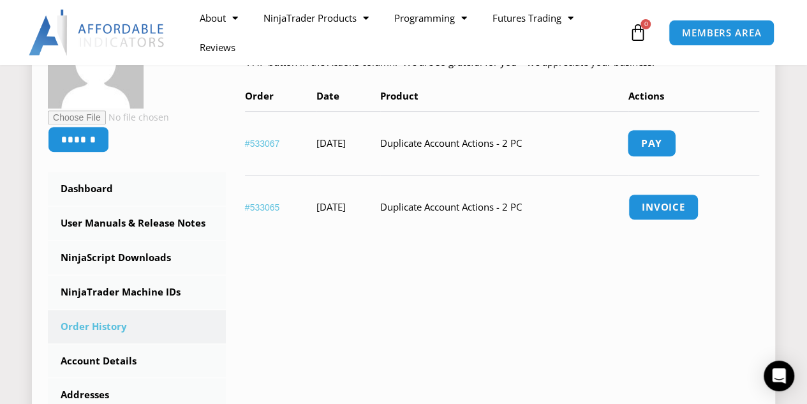
click at [667, 145] on link "Pay" at bounding box center [651, 143] width 48 height 27
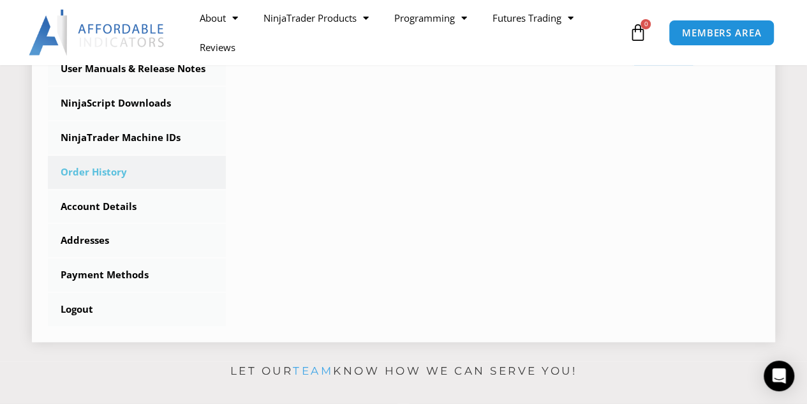
scroll to position [447, 0]
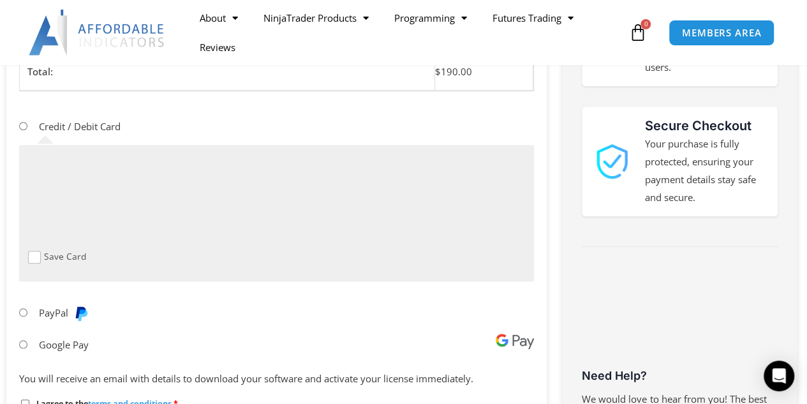
scroll to position [383, 0]
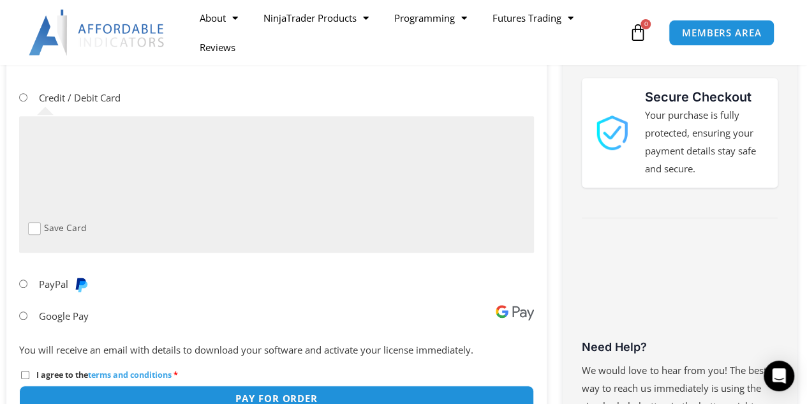
click at [368, 87] on li "Credit / Debit Card Save Card" at bounding box center [276, 175] width 515 height 186
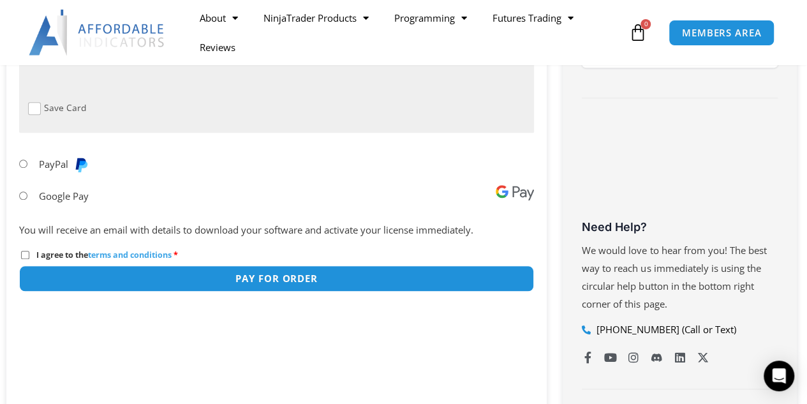
scroll to position [510, 0]
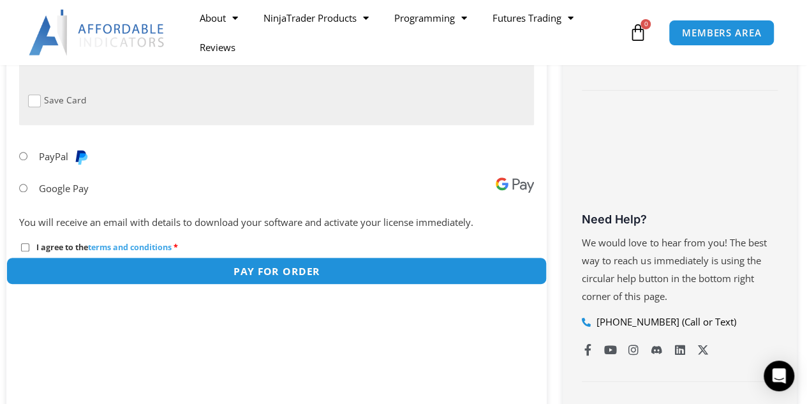
click at [191, 265] on button "Pay for order" at bounding box center [276, 270] width 541 height 27
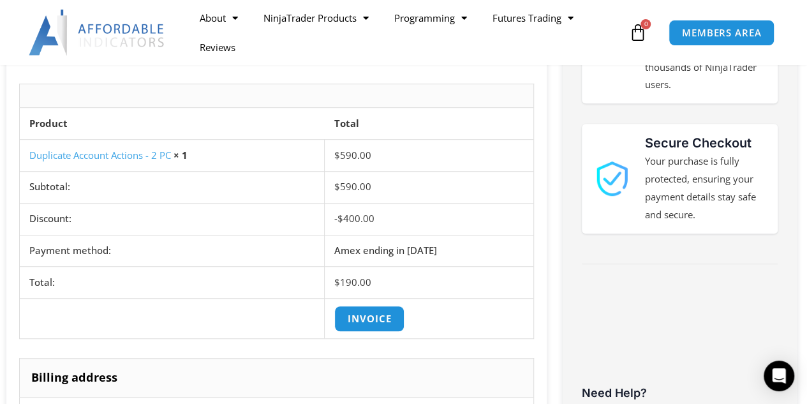
scroll to position [255, 0]
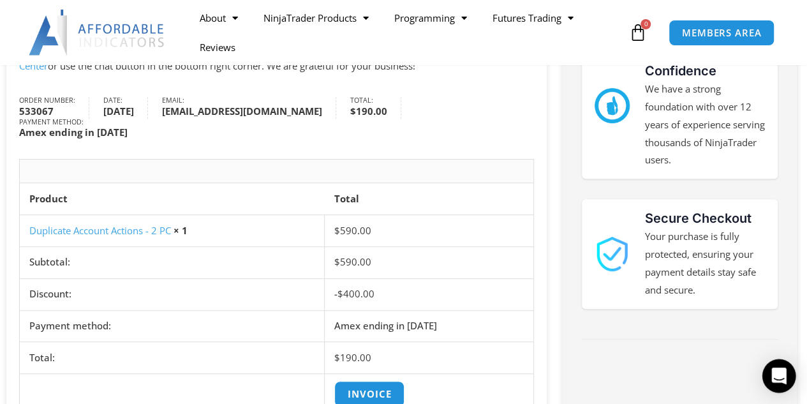
click at [783, 377] on icon "Open Intercom Messenger" at bounding box center [778, 375] width 15 height 17
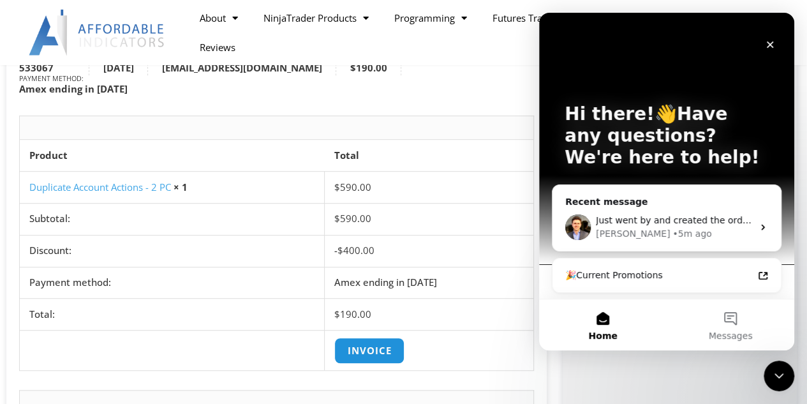
scroll to position [319, 0]
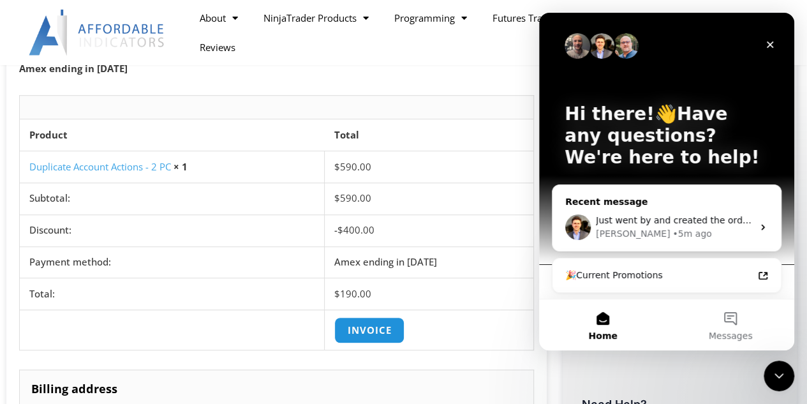
click at [651, 214] on div "Just went by and created the order for you. You can easily complete your purcha…" at bounding box center [674, 220] width 157 height 13
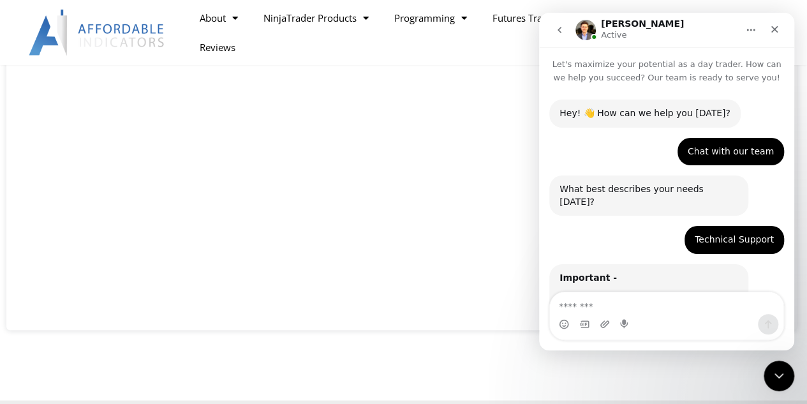
scroll to position [1722, 0]
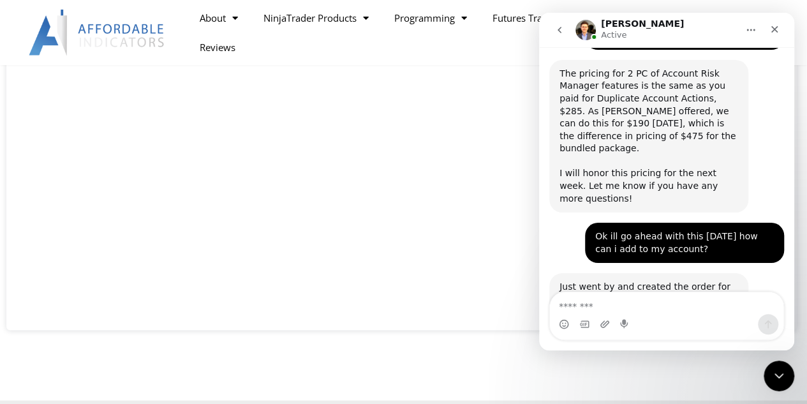
click at [609, 298] on textarea "Message…" at bounding box center [666, 303] width 233 height 22
type textarea "**********"
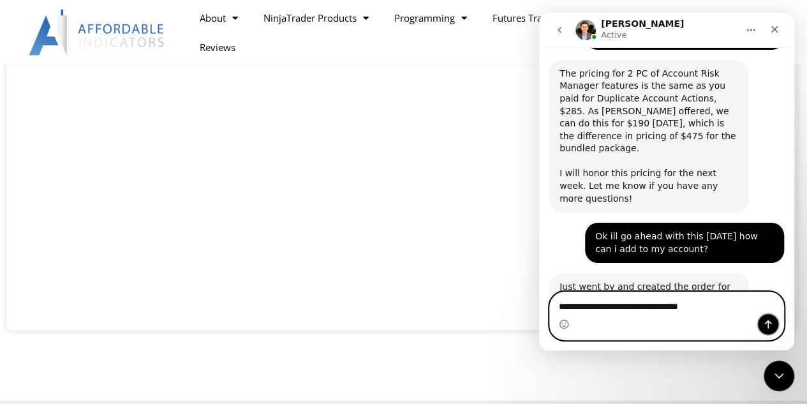
click at [768, 327] on icon "Send a message…" at bounding box center [768, 324] width 7 height 8
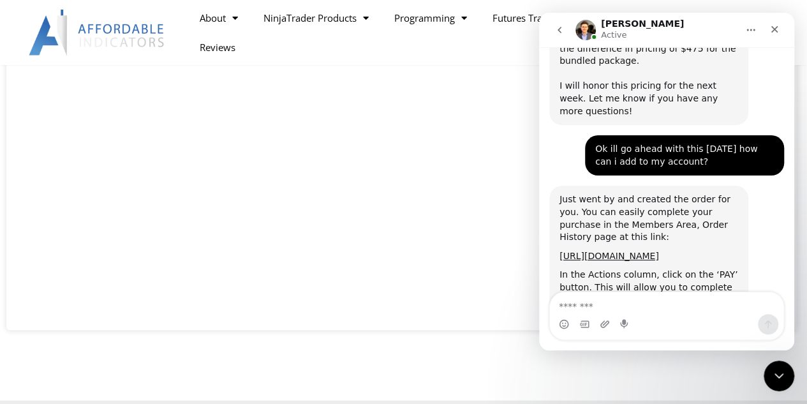
scroll to position [1836, 0]
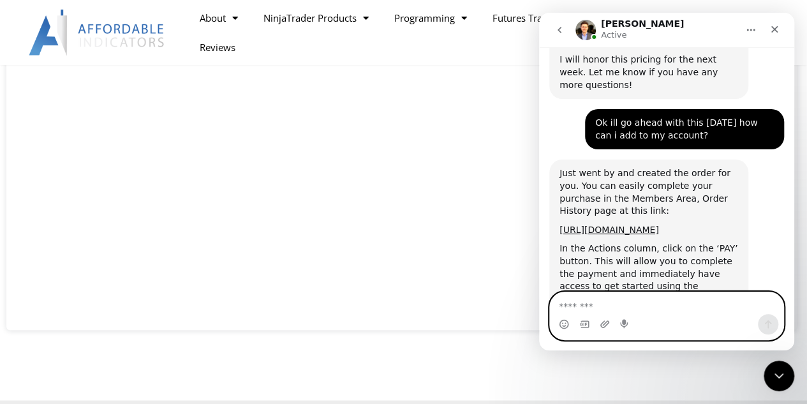
click at [657, 303] on textarea "Message…" at bounding box center [667, 303] width 234 height 22
click at [674, 312] on textarea "Message…" at bounding box center [667, 303] width 234 height 22
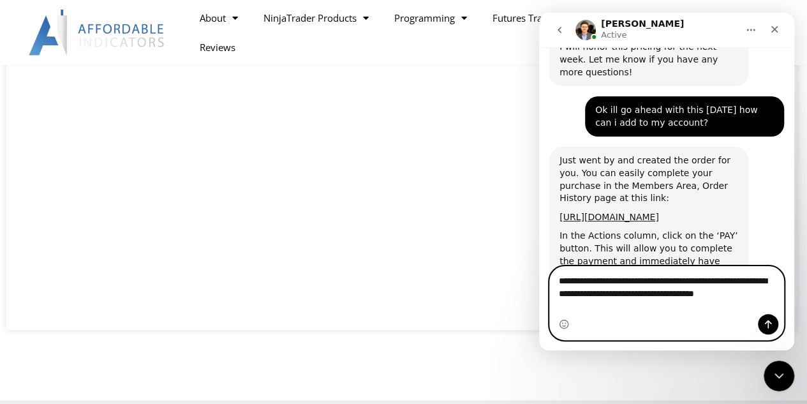
scroll to position [1861, 0]
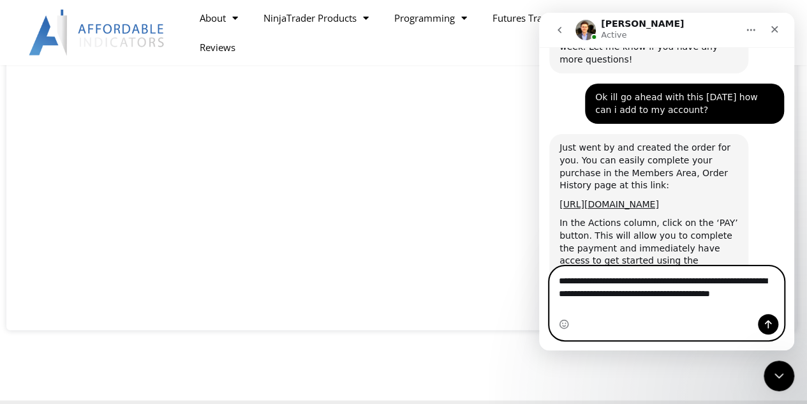
type textarea "**********"
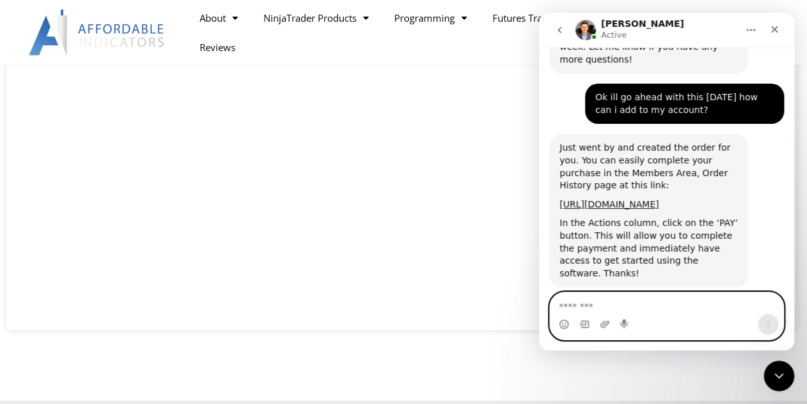
scroll to position [1899, 0]
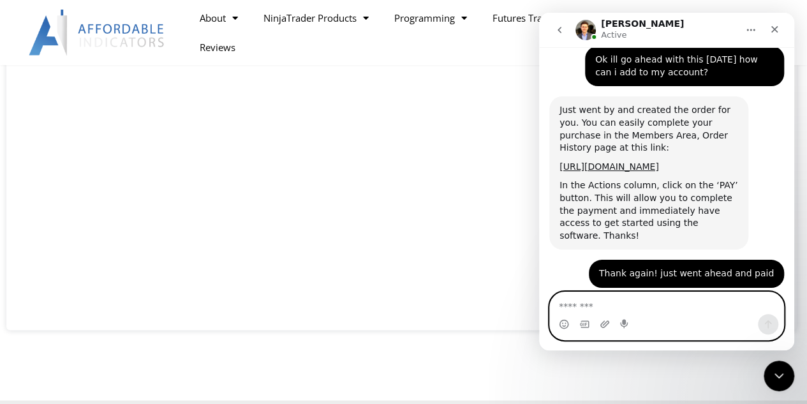
click at [614, 297] on textarea "Message…" at bounding box center [667, 303] width 234 height 22
type textarea "*"
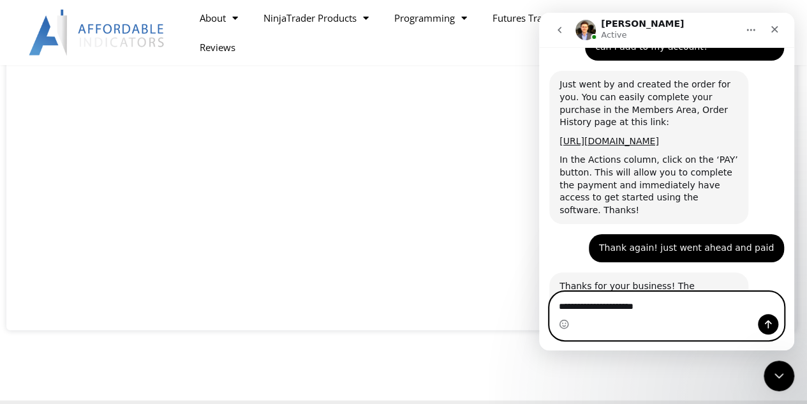
scroll to position [1948, 0]
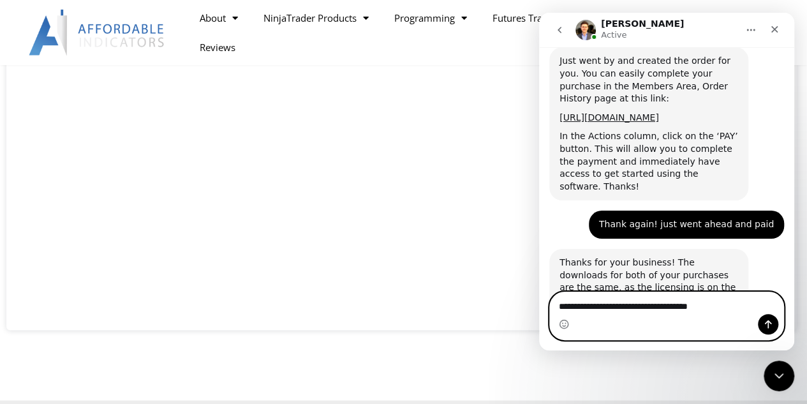
click at [612, 306] on textarea "**********" at bounding box center [667, 303] width 234 height 22
click at [720, 305] on textarea "**********" at bounding box center [667, 303] width 234 height 22
type textarea "**********"
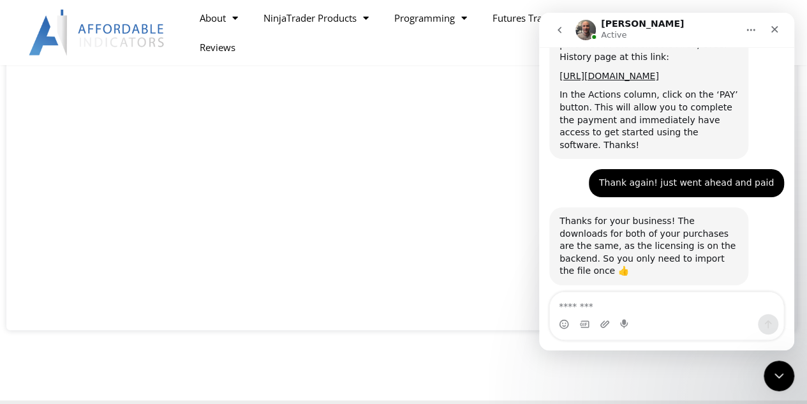
scroll to position [2029, 0]
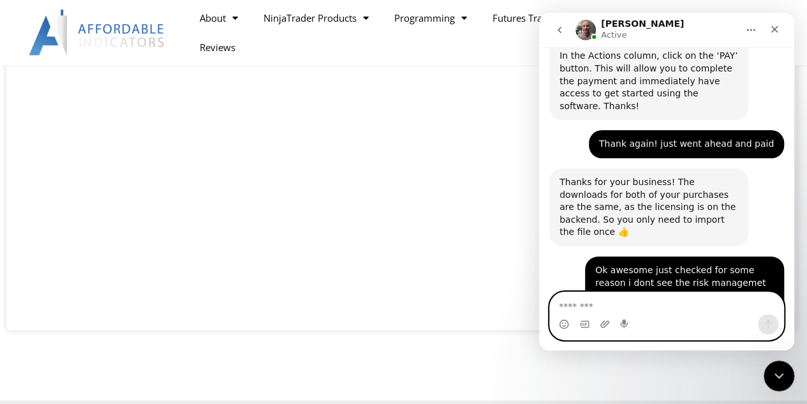
click at [641, 304] on textarea "Message…" at bounding box center [667, 303] width 234 height 22
type textarea "*"
type textarea "**********"
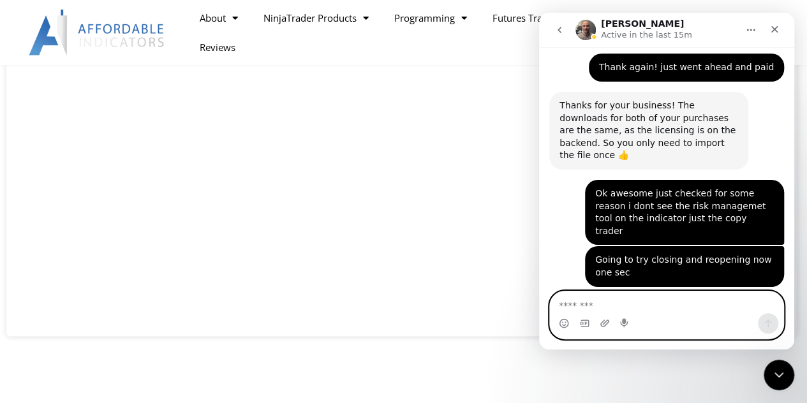
scroll to position [2122, 0]
